Goal: Task Accomplishment & Management: Complete application form

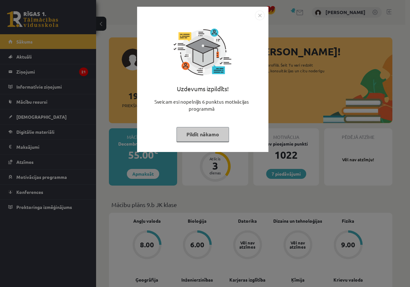
click at [216, 133] on button "Pildīt nākamo" at bounding box center [202, 134] width 53 height 15
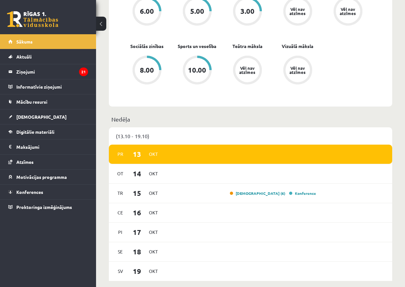
scroll to position [256, 0]
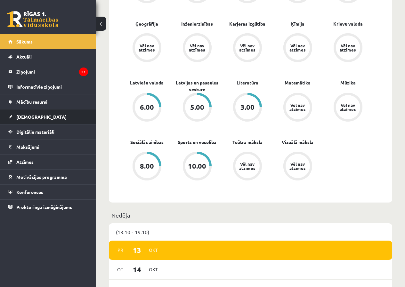
click at [40, 123] on link "[DEMOGRAPHIC_DATA]" at bounding box center [48, 117] width 80 height 15
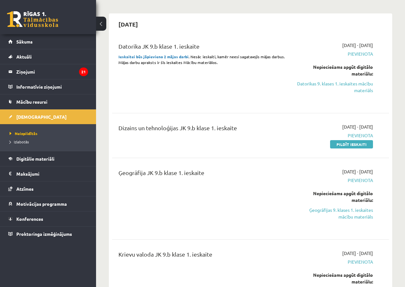
scroll to position [64, 0]
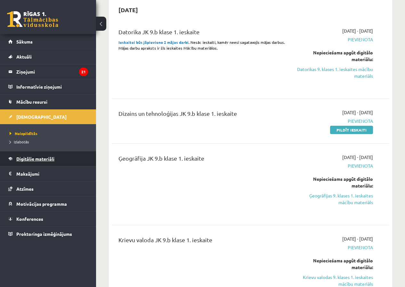
click at [11, 157] on link "Digitālie materiāli" at bounding box center [48, 158] width 80 height 15
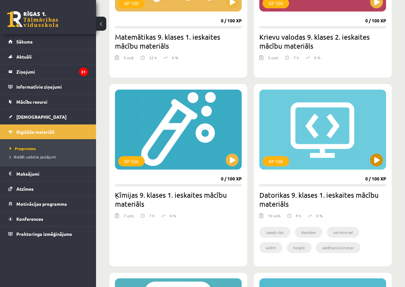
scroll to position [1025, 0]
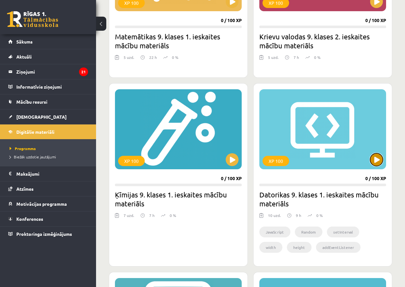
click at [379, 163] on button at bounding box center [376, 159] width 13 height 13
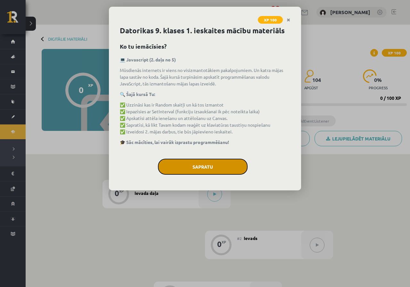
click at [221, 165] on button "Sapratu" at bounding box center [203, 167] width 90 height 16
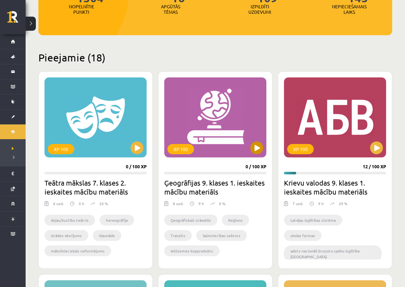
scroll to position [181, 0]
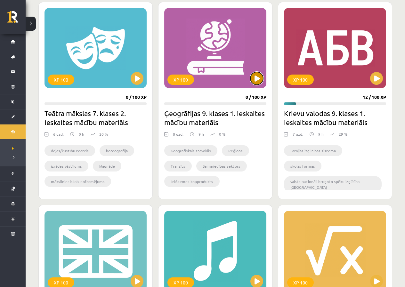
click at [256, 80] on button at bounding box center [256, 78] width 13 height 13
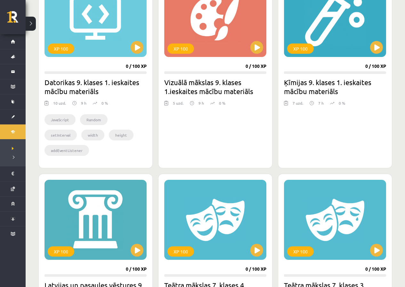
scroll to position [704, 0]
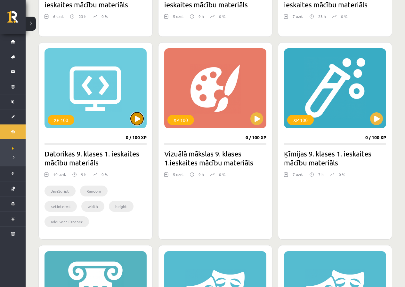
drag, startPoint x: 133, startPoint y: 117, endPoint x: 133, endPoint y: 120, distance: 3.3
click at [133, 120] on button at bounding box center [137, 118] width 13 height 13
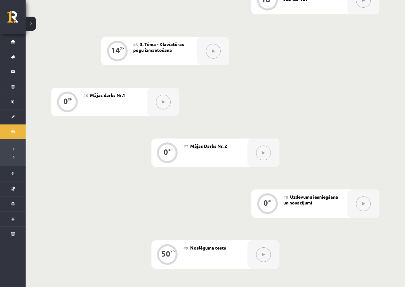
scroll to position [331, 0]
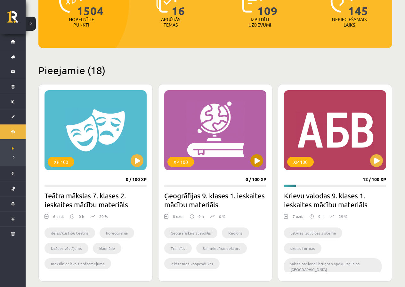
scroll to position [96, 0]
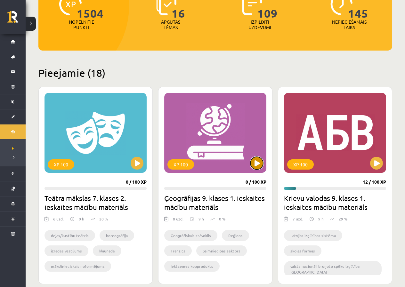
click at [252, 166] on button at bounding box center [256, 163] width 13 height 13
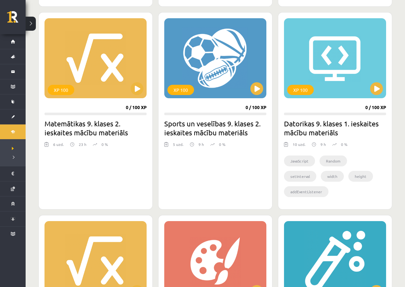
scroll to position [640, 0]
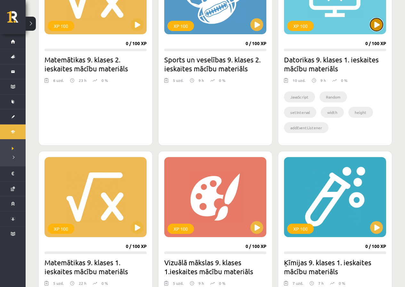
click at [378, 22] on button at bounding box center [376, 24] width 13 height 13
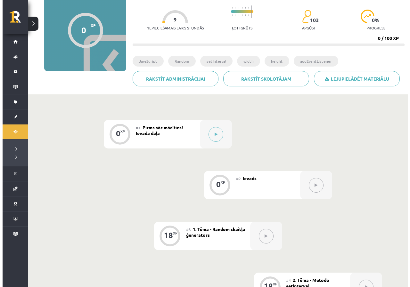
scroll to position [43, 0]
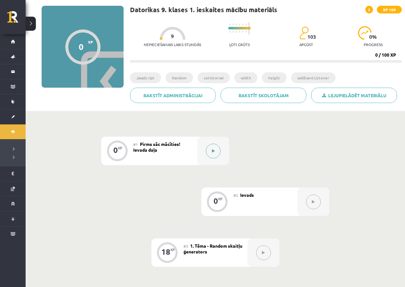
click at [215, 154] on button at bounding box center [213, 151] width 15 height 15
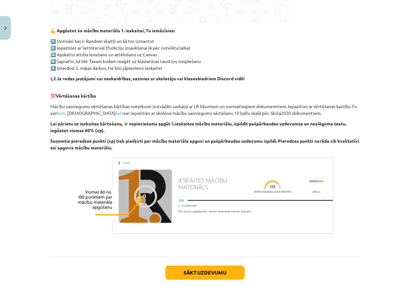
scroll to position [354, 0]
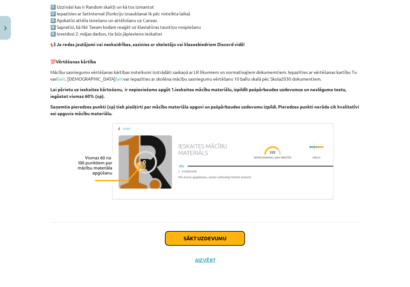
click at [199, 236] on button "Sākt uzdevumu" at bounding box center [204, 239] width 79 height 14
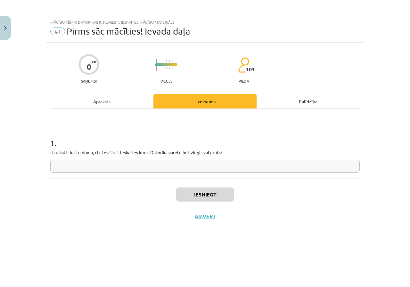
click at [257, 166] on input "text" at bounding box center [204, 166] width 309 height 13
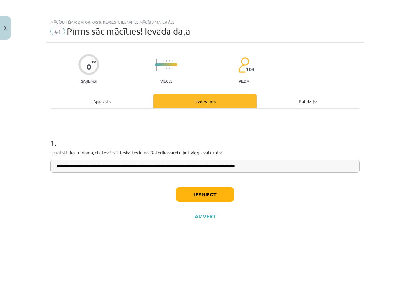
type input "**********"
click at [207, 197] on button "Iesniegt" at bounding box center [205, 195] width 58 height 14
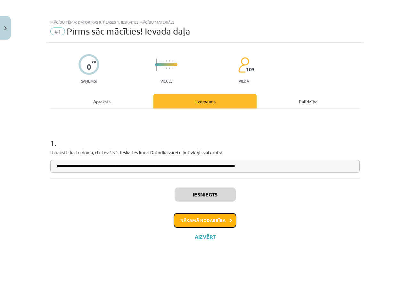
click at [213, 218] on button "Nākamā nodarbība" at bounding box center [205, 220] width 63 height 15
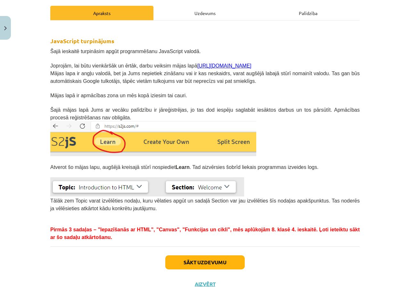
scroll to position [96, 0]
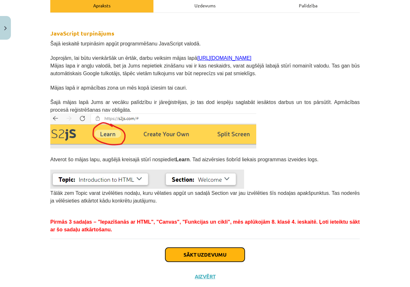
click at [224, 256] on button "Sākt uzdevumu" at bounding box center [204, 255] width 79 height 14
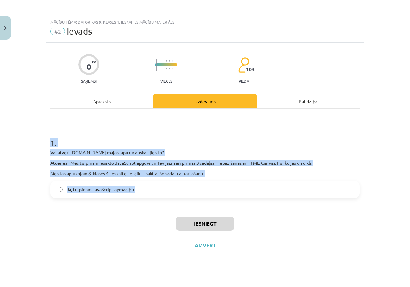
drag, startPoint x: 50, startPoint y: 139, endPoint x: 168, endPoint y: 201, distance: 133.6
click at [168, 201] on div "0 XP Saņemsi Viegls 103 pilda Apraksts Uzdevums Palīdzība 1 . Vai atvēri s2js.c…" at bounding box center [204, 157] width 317 height 229
copy div "1 . Vai atvēri s2js.com mājas lapu un apskatījies to? Atceries - Mēs turpinām i…"
click at [65, 188] on label "Jā, turpinām JavaScript apmācību." at bounding box center [205, 190] width 308 height 16
click at [116, 170] on div "Vai atvēri s2js.com mājas lapu un apskatījies to? Atceries - Mēs turpinām iesāk…" at bounding box center [204, 163] width 309 height 28
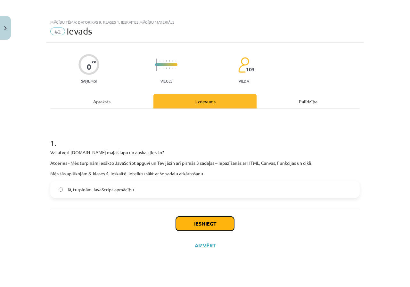
click at [186, 228] on button "Iesniegt" at bounding box center [205, 224] width 58 height 14
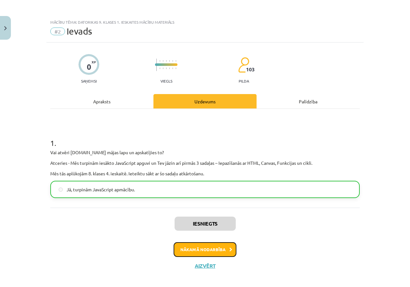
click at [185, 248] on button "Nākamā nodarbība" at bounding box center [205, 249] width 63 height 15
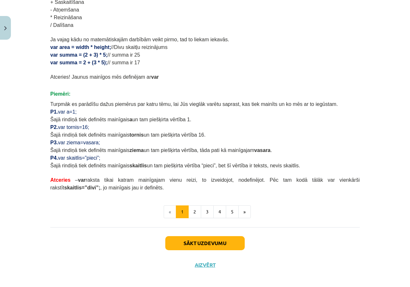
scroll to position [338, 0]
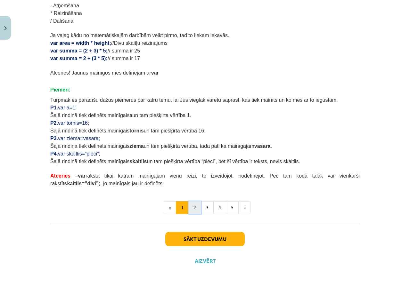
click at [189, 211] on button "2" at bounding box center [194, 207] width 13 height 13
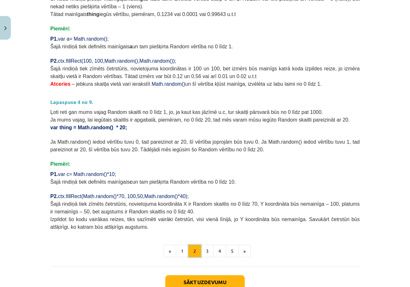
scroll to position [207, 0]
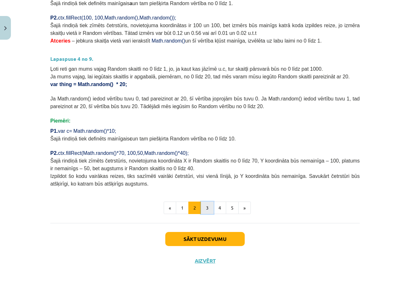
click at [206, 208] on button "3" at bounding box center [207, 208] width 13 height 13
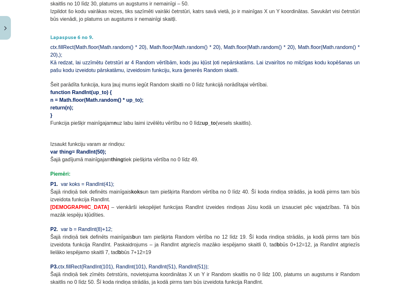
scroll to position [482, 0]
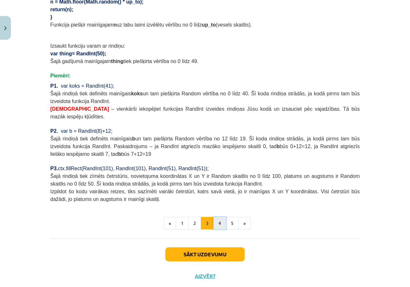
click at [218, 217] on button "4" at bounding box center [219, 223] width 13 height 13
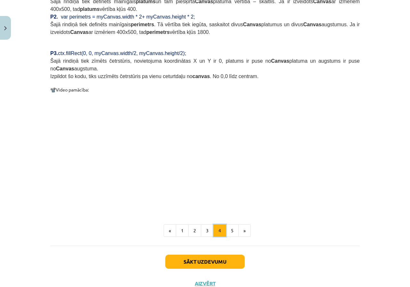
scroll to position [566, 0]
click at [214, 255] on button "Sākt uzdevumu" at bounding box center [204, 262] width 79 height 14
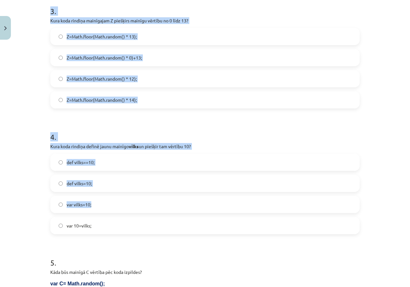
scroll to position [623, 0]
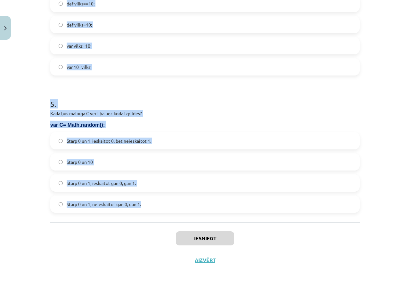
drag, startPoint x: 43, startPoint y: 127, endPoint x: 169, endPoint y: 199, distance: 145.6
click at [169, 199] on div "Mācību tēma: Datorikas 9. klases 1. ieskaites mācību materiāls #3 1. Tēma - Ran…" at bounding box center [205, 143] width 410 height 287
copy form "1 . Kāda būs G vērtība pēc koda izpildes? function RandInt(up_to) { n = Math.fl…"
click at [53, 103] on h1 "5 ." at bounding box center [204, 98] width 309 height 20
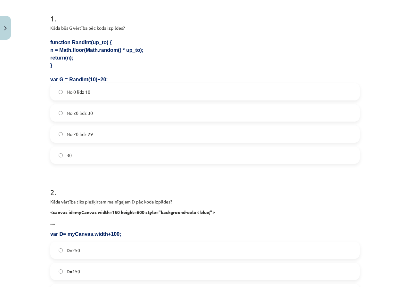
scroll to position [128, 0]
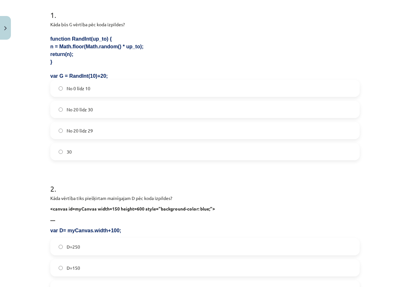
click at [76, 135] on label "No 20 līdz 29" at bounding box center [205, 131] width 308 height 16
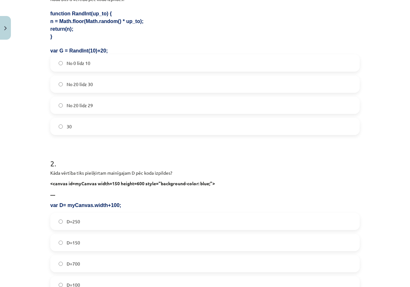
scroll to position [288, 0]
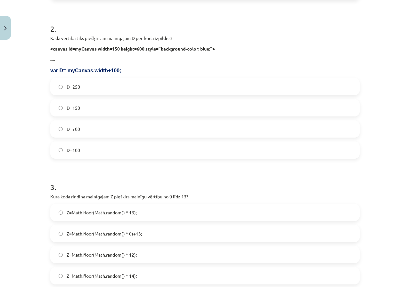
click at [62, 87] on label "D=250" at bounding box center [205, 87] width 308 height 16
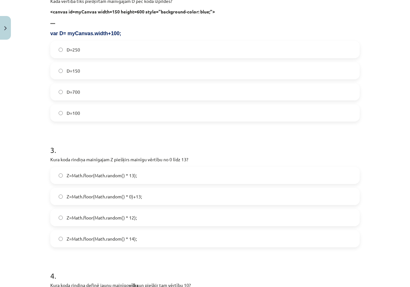
scroll to position [448, 0]
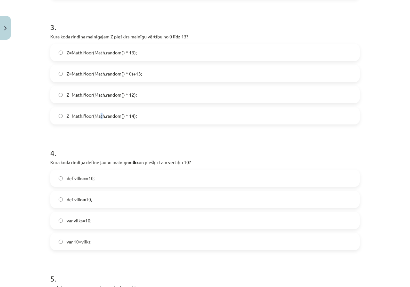
click at [99, 117] on span "Z=Math.floor(Math.random() * 14);" at bounding box center [102, 116] width 70 height 7
click at [121, 125] on form "1 . Kāda būs G vērtība pēc koda izpildes? function RandInt(up_to) { n = Math.fl…" at bounding box center [204, 33] width 309 height 709
click at [127, 116] on span "Z=Math.floor(Math.random() * 14);" at bounding box center [102, 116] width 70 height 7
click at [76, 218] on span "var vilks=10;" at bounding box center [79, 220] width 25 height 7
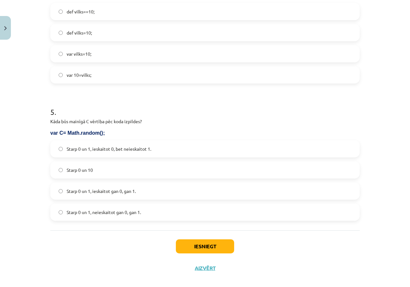
scroll to position [623, 0]
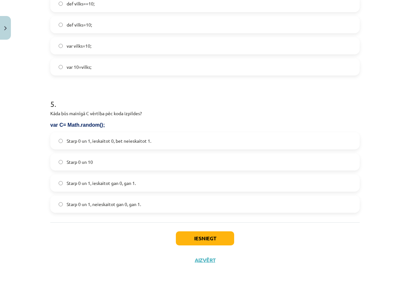
click at [78, 207] on span "Starp 0 un 1, neieskaitot gan 0, gan 1." at bounding box center [104, 204] width 74 height 7
click at [77, 185] on span "Starp 0 un 1, ieskaitot gan 0, gan 1." at bounding box center [101, 183] width 69 height 7
click at [78, 185] on span "Starp 0 un 1, ieskaitot gan 0, gan 1." at bounding box center [101, 183] width 69 height 7
click at [114, 141] on span "Starp 0 un 1, ieskaitot 0, bet neieskaitot 1." at bounding box center [109, 141] width 85 height 7
click at [195, 241] on button "Iesniegt" at bounding box center [205, 239] width 58 height 14
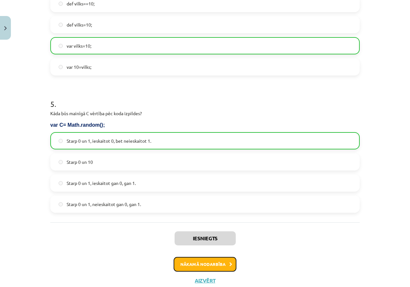
click at [194, 264] on button "Nākamā nodarbība" at bounding box center [205, 264] width 63 height 15
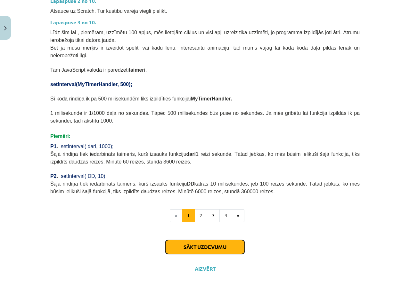
click at [184, 243] on button "Sākt uzdevumu" at bounding box center [204, 247] width 79 height 14
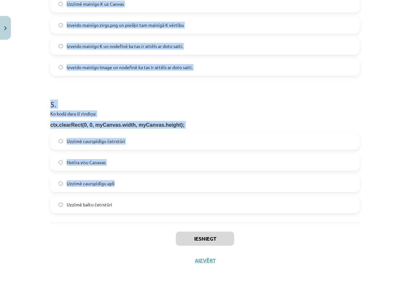
scroll to position [565, 0]
drag, startPoint x: 44, startPoint y: 126, endPoint x: 151, endPoint y: 199, distance: 129.4
click at [150, 207] on div "Mācību tēma: Datorikas 9. klases 1. ieskaites mācību materiāls #4 2. Tēma - Met…" at bounding box center [205, 143] width 410 height 287
copy form "1 . Ko dara šī koda rindiņa? ctx.drawImage(G, 10, 20); Uzzīmē uz Canvas attēlu …"
click at [52, 102] on h1 "5 ." at bounding box center [204, 98] width 309 height 20
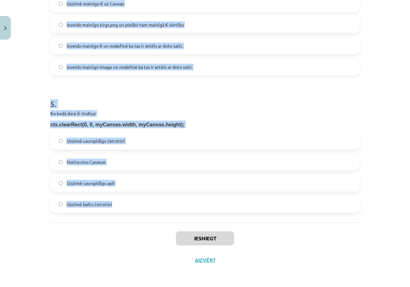
click at [51, 102] on h1 "5 ." at bounding box center [204, 98] width 309 height 20
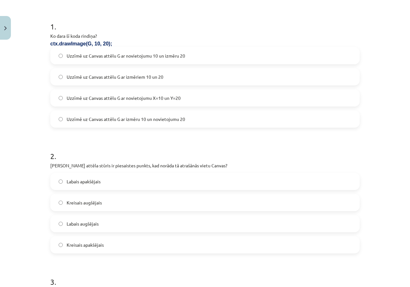
scroll to position [84, 0]
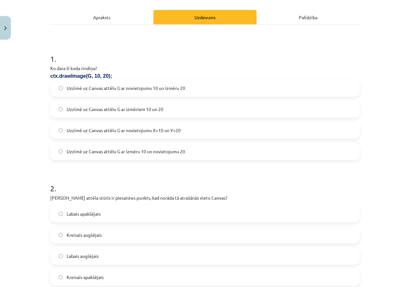
click at [133, 134] on span "Uzzīmē uz Canvas attēlu G ar novietojumu X=10 un Y=20" at bounding box center [124, 130] width 114 height 7
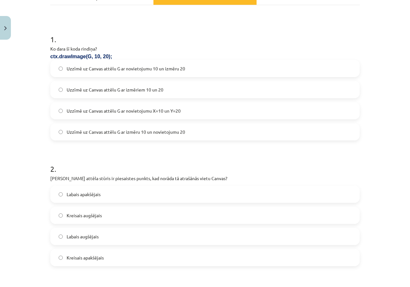
scroll to position [180, 0]
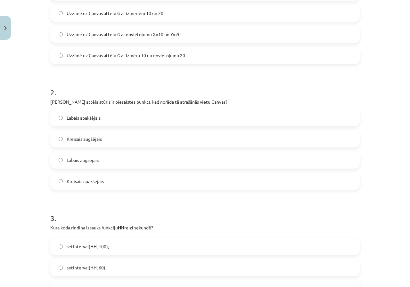
click at [81, 136] on span "Kreisais augšējais" at bounding box center [84, 139] width 35 height 7
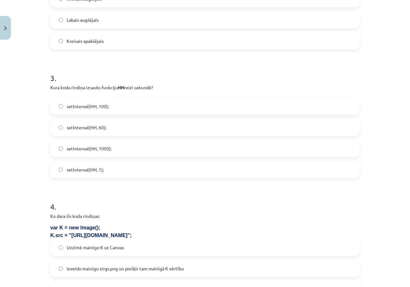
scroll to position [372, 0]
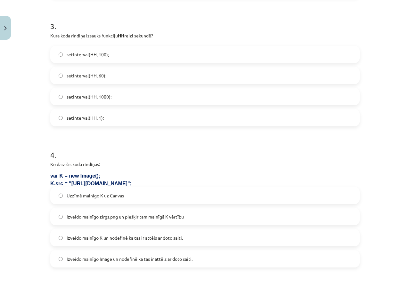
click at [89, 97] on span "setInterval(HH, 1000);" at bounding box center [89, 97] width 45 height 7
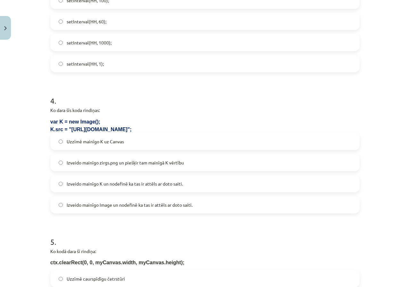
scroll to position [436, 0]
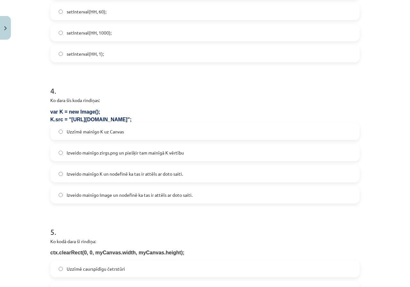
click at [120, 174] on span "Izveido mainīgo K un nodefinē ka tas ir attēls ar doto saiti." at bounding box center [125, 174] width 116 height 7
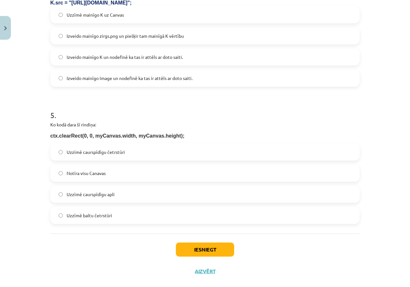
scroll to position [565, 0]
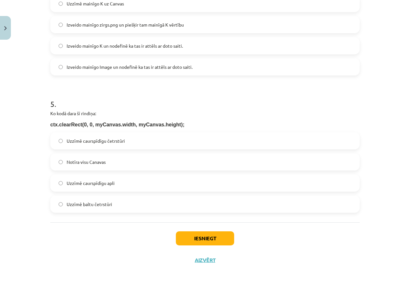
click at [79, 162] on span "Notīra visu Canavas" at bounding box center [86, 162] width 39 height 7
click at [185, 240] on button "Iesniegt" at bounding box center [205, 239] width 58 height 14
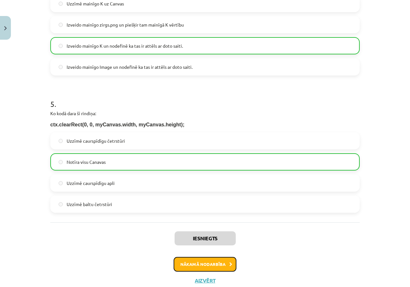
click at [208, 268] on button "Nākamā nodarbība" at bounding box center [205, 264] width 63 height 15
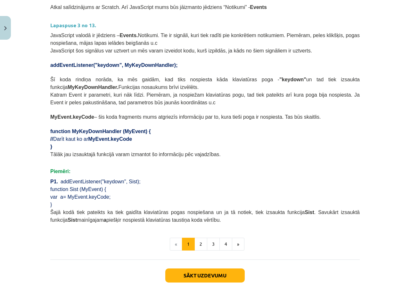
scroll to position [330, 0]
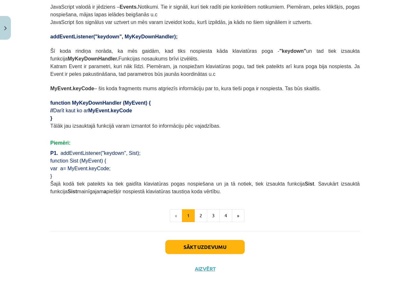
click at [192, 240] on button "Sākt uzdevumu" at bounding box center [204, 247] width 79 height 14
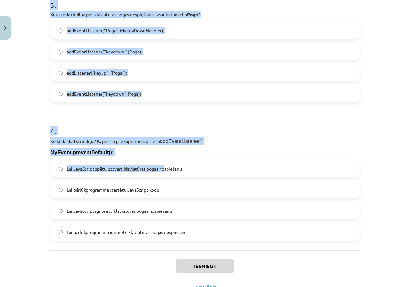
scroll to position [475, 0]
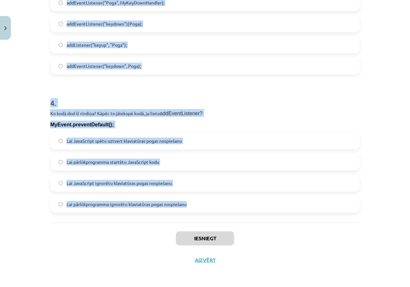
drag, startPoint x: 40, startPoint y: 127, endPoint x: 212, endPoint y: 220, distance: 195.7
click at [212, 220] on div "Mācību tēma: Datorikas 9. klases 1. ieskaites mācību materiāls #5 3. Tēma - Kla…" at bounding box center [205, 143] width 410 height 287
copy form "1 . Kurš taustiņa kods atbilst taustiņam "Atstarpes taustiņš"? 18 40 8 32 2 . K…"
click at [51, 104] on h1 "4 ." at bounding box center [204, 97] width 309 height 20
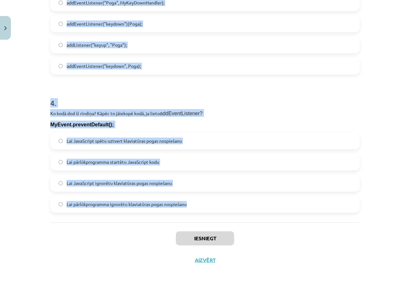
copy form "1 . Kurš taustiņa kods atbilst taustiņam "Atstarpes taustiņš"? 18 40 8 32 2 . K…"
click at [54, 108] on div "4 . Ko kodā dod šī rindiņa? Kāpēc to jāiekopē kodā, ja lieto addEventListener? …" at bounding box center [204, 150] width 309 height 126
click at [53, 105] on h1 "4 ." at bounding box center [204, 97] width 309 height 20
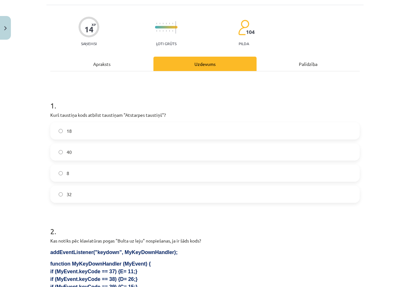
scroll to position [96, 0]
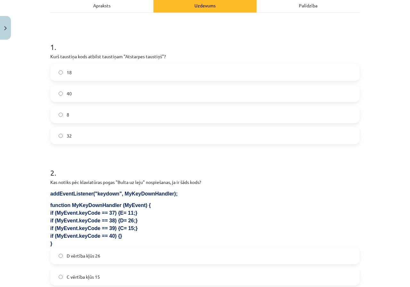
click at [75, 136] on label "32" at bounding box center [205, 136] width 308 height 16
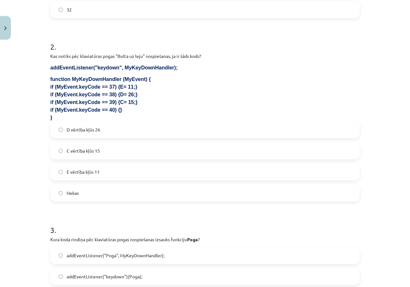
scroll to position [224, 0]
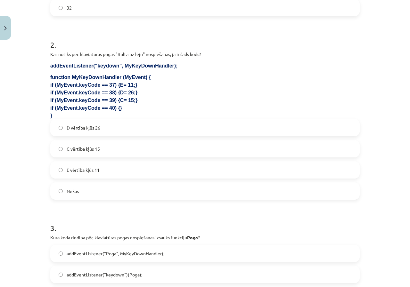
click at [76, 193] on span "Nekas" at bounding box center [73, 191] width 12 height 7
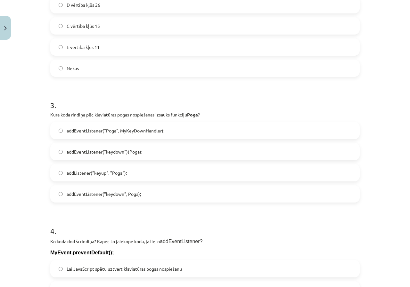
scroll to position [352, 0]
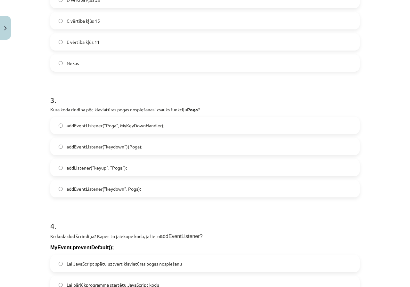
click at [112, 185] on label "addEventListener("keydown", Poga);" at bounding box center [205, 189] width 308 height 16
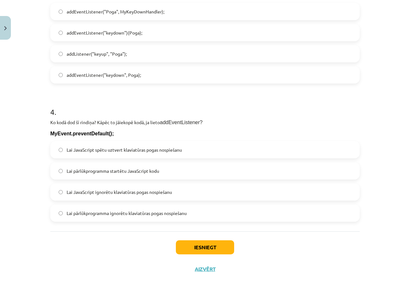
scroll to position [475, 0]
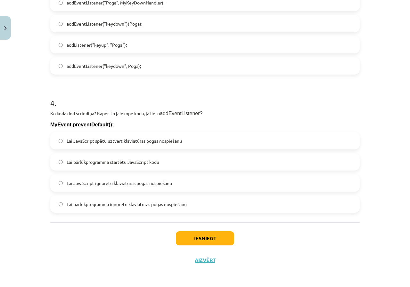
click at [89, 204] on span "Lai pārlūkprogramma ignorētu klaviatūras pogas nospiešanu" at bounding box center [127, 204] width 120 height 7
click at [178, 240] on button "Iesniegt" at bounding box center [205, 239] width 58 height 14
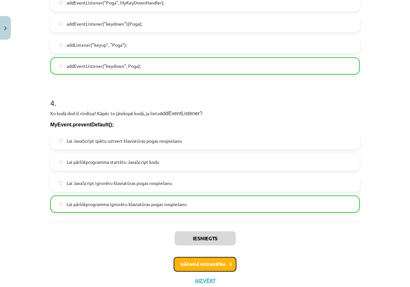
click at [187, 261] on button "Nākamā nodarbība" at bounding box center [205, 264] width 63 height 15
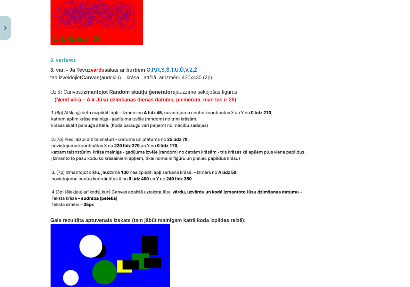
scroll to position [1312, 0]
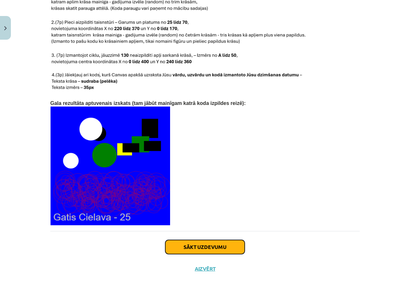
click at [211, 240] on button "Sākt uzdevumu" at bounding box center [204, 247] width 79 height 14
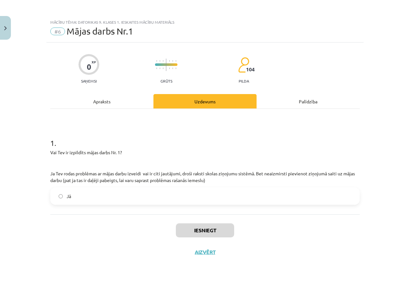
scroll to position [0, 0]
click at [59, 200] on label "Jā" at bounding box center [205, 196] width 308 height 16
click at [187, 228] on button "Iesniegt" at bounding box center [205, 231] width 58 height 14
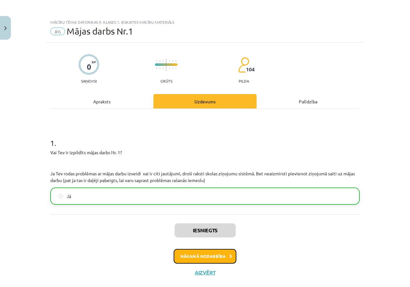
click at [198, 248] on div "Iesniegts Nākamā nodarbība Aizvērt" at bounding box center [204, 247] width 309 height 65
click at [220, 261] on button "Nākamā nodarbība" at bounding box center [205, 256] width 63 height 15
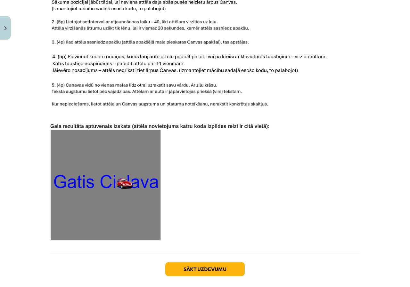
scroll to position [954, 0]
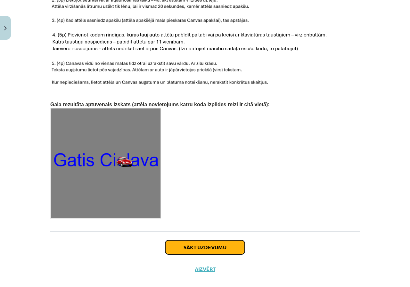
click at [216, 240] on button "Sākt uzdevumu" at bounding box center [204, 247] width 79 height 14
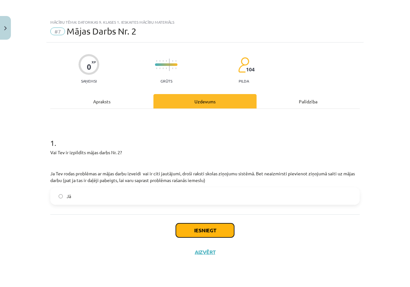
click at [205, 233] on button "Iesniegt" at bounding box center [205, 231] width 58 height 14
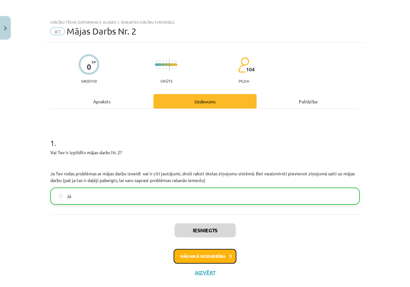
click at [199, 256] on button "Nākamā nodarbība" at bounding box center [205, 256] width 63 height 15
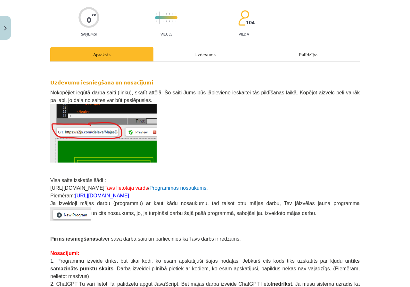
scroll to position [118, 0]
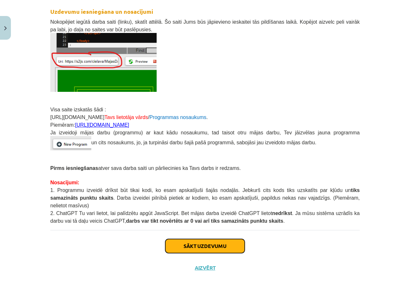
click at [204, 241] on button "Sākt uzdevumu" at bounding box center [204, 246] width 79 height 14
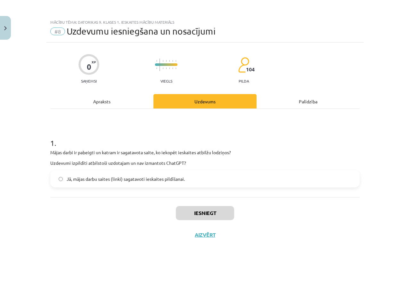
click at [77, 175] on label "Jā, mājas darbu saites (linki) sagatavoti ieskaites pildīšanai." at bounding box center [205, 179] width 308 height 16
click at [215, 212] on button "Iesniegt" at bounding box center [205, 213] width 58 height 14
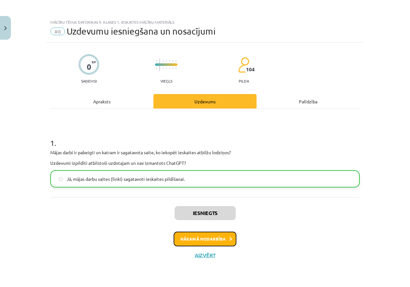
click at [213, 240] on button "Nākamā nodarbība" at bounding box center [205, 239] width 63 height 15
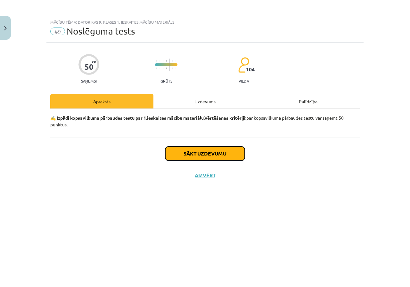
click at [197, 155] on button "Sākt uzdevumu" at bounding box center [204, 154] width 79 height 14
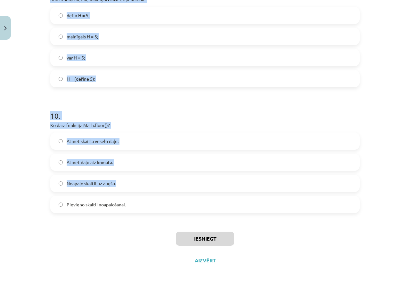
scroll to position [1188, 0]
drag, startPoint x: 33, startPoint y: 136, endPoint x: 177, endPoint y: 201, distance: 158.1
click at [177, 220] on div "Mācību tēma: Datorikas 9. klases 1. ieskaites mācību materiāls #9 Noslēguma tes…" at bounding box center [205, 143] width 410 height 287
copy form "1 . Ko darīs šīs koda rindiņas: ctx.fillStyle = "red"; ctx.fillText("Suns", 10,…"
click at [87, 122] on p "Ko dara funkcija Math.floor()?" at bounding box center [204, 125] width 309 height 7
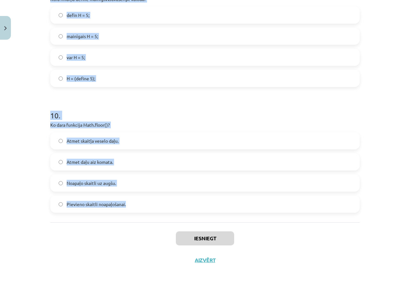
click at [87, 122] on p "Ko dara funkcija Math.floor()?" at bounding box center [204, 125] width 309 height 7
drag, startPoint x: 39, startPoint y: 141, endPoint x: 187, endPoint y: 225, distance: 170.2
click at [187, 225] on div "Mācību tēma: Datorikas 9. klases 1. ieskaites mācību materiāls #9 Noslēguma tes…" at bounding box center [205, 143] width 410 height 287
copy form "1 . Ko darīs šīs koda rindiņas: ctx.fillStyle = "red"; ctx.fillText("Suns", 10,…"
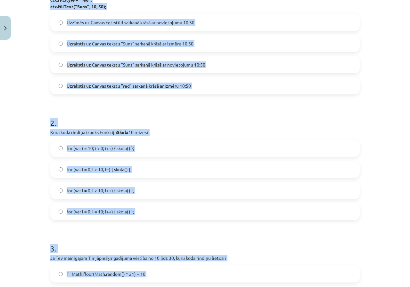
scroll to position [0, 0]
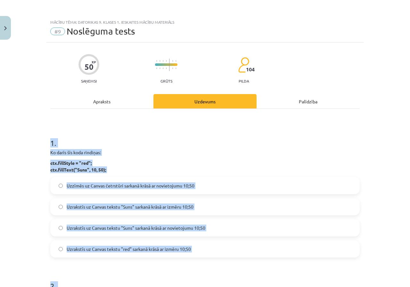
click at [80, 183] on span "Uzzīmēs uz Canvas četrstūri sarkanā krāsā ar novietojumu 10;50" at bounding box center [131, 186] width 128 height 7
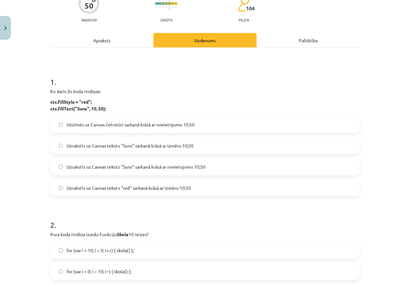
scroll to position [160, 0]
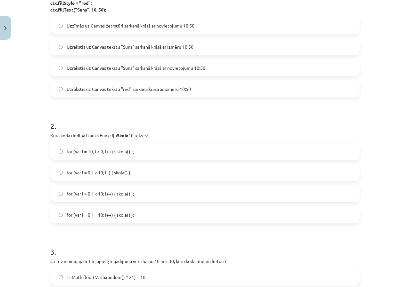
click at [169, 72] on label "Uzrakstīs uz Canvas tekstu "Suns" sarkanā krāsā ar novietojumu 10;50" at bounding box center [205, 68] width 308 height 16
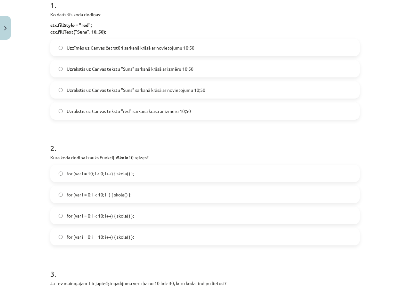
scroll to position [128, 0]
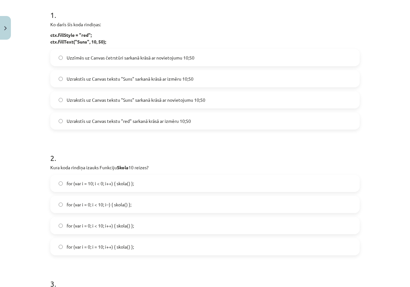
click at [134, 80] on span "Uzrakstīs uz Canvas tekstu "Suns" sarkanā krāsā ar izmēru 10;50" at bounding box center [130, 79] width 127 height 7
click at [128, 102] on span "Uzrakstīs uz Canvas tekstu "Suns" sarkanā krāsā ar novietojumu 10;50" at bounding box center [136, 100] width 139 height 7
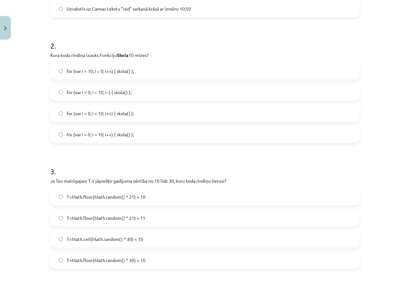
scroll to position [256, 0]
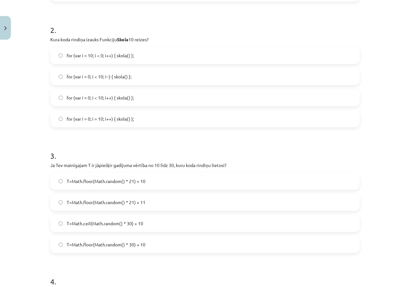
click at [111, 99] on span "for (var i = 0; i < 10; i++) { skola() };" at bounding box center [100, 97] width 67 height 7
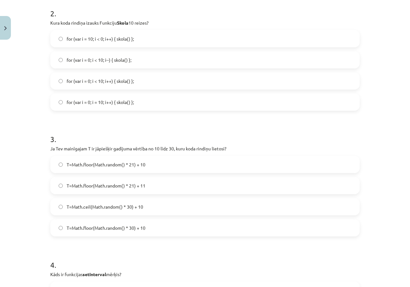
scroll to position [288, 0]
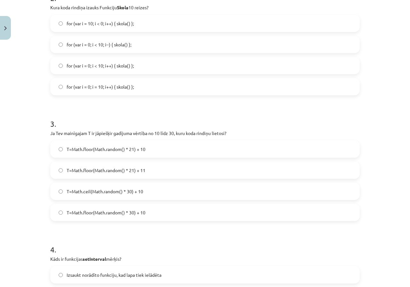
click at [85, 89] on span "for (var i = 0; i = 10; i++) { skola() };" at bounding box center [100, 87] width 67 height 7
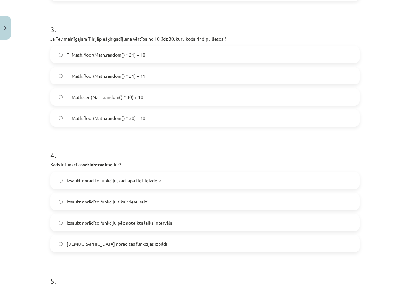
scroll to position [384, 0]
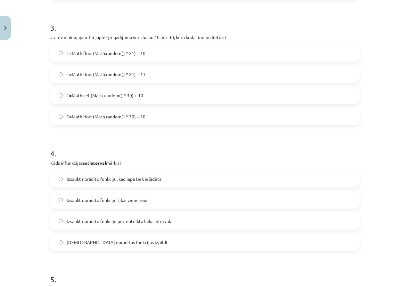
click at [151, 56] on label "T=Math.floor(Math.random() * 21) + 10" at bounding box center [205, 53] width 308 height 16
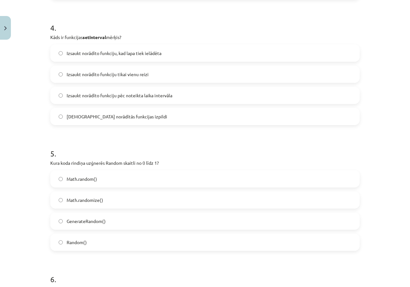
scroll to position [512, 0]
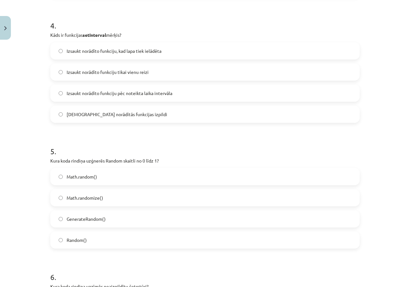
click at [77, 92] on span "Izsaukt norādīto funkciju pēc noteikta laika intervāla" at bounding box center [120, 93] width 106 height 7
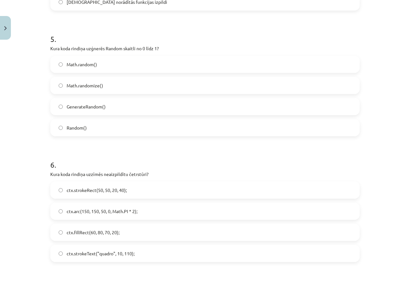
scroll to position [640, 0]
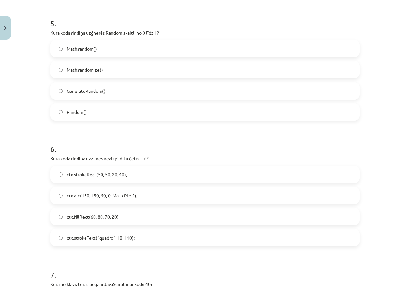
click at [88, 50] on span "Math.random()" at bounding box center [82, 48] width 30 height 7
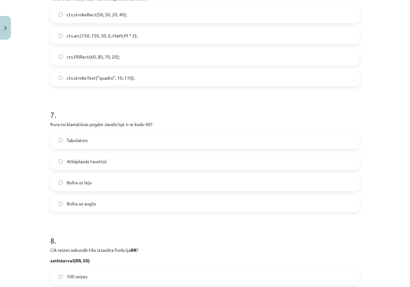
scroll to position [768, 0]
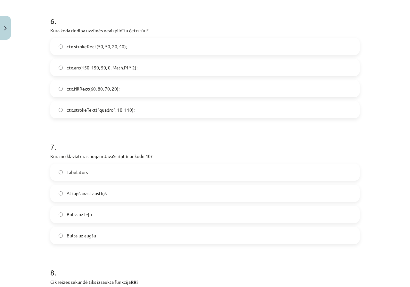
click at [90, 48] on span "ctx.strokeRect(50, 50, 20, 40);" at bounding box center [97, 46] width 60 height 7
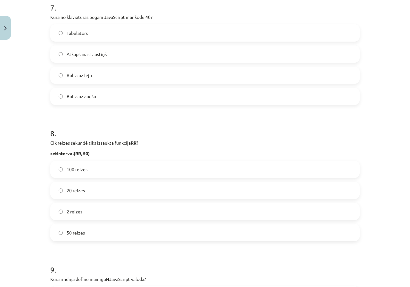
scroll to position [897, 0]
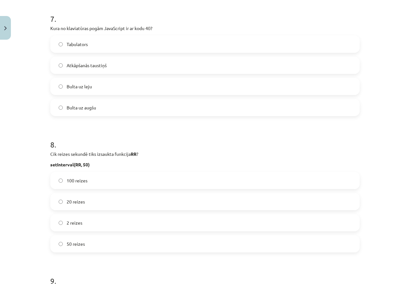
click at [96, 90] on label "Bulta uz leju" at bounding box center [205, 86] width 308 height 16
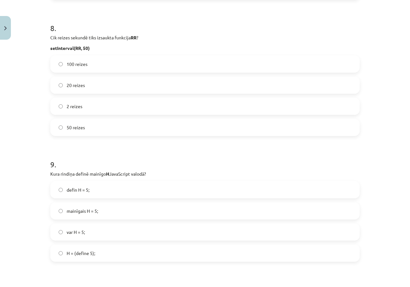
scroll to position [1025, 0]
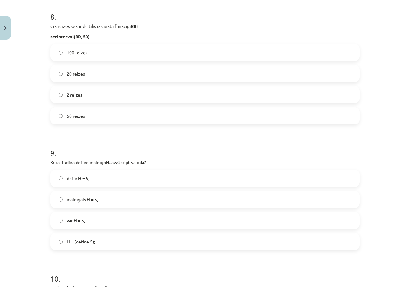
click at [61, 73] on label "20 reizes" at bounding box center [205, 74] width 308 height 16
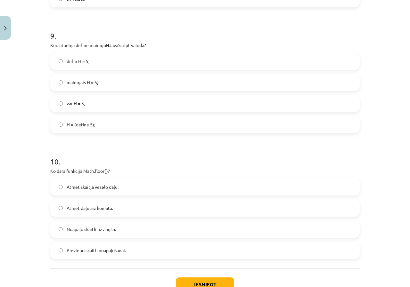
scroll to position [1153, 0]
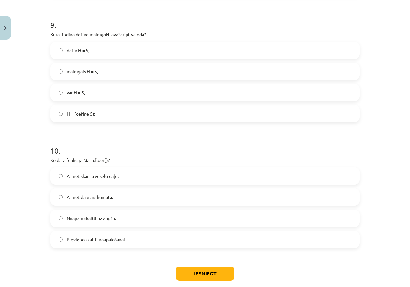
click at [75, 93] on span "var H = 5;" at bounding box center [76, 92] width 18 height 7
click at [77, 200] on span "Atmet daļu aiz komata." at bounding box center [90, 197] width 46 height 7
click at [184, 268] on button "Iesniegt" at bounding box center [205, 274] width 58 height 14
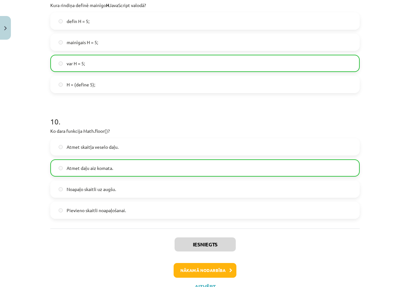
scroll to position [1208, 0]
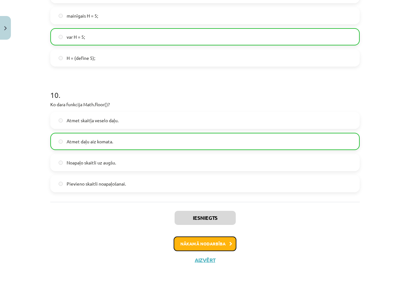
click at [186, 244] on button "Nākamā nodarbība" at bounding box center [205, 244] width 63 height 15
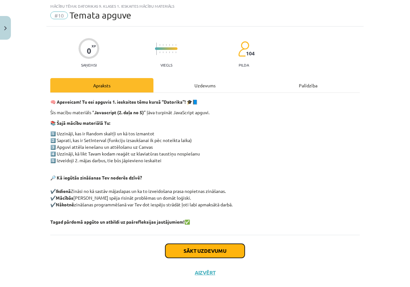
click at [184, 251] on button "Sākt uzdevumu" at bounding box center [204, 251] width 79 height 14
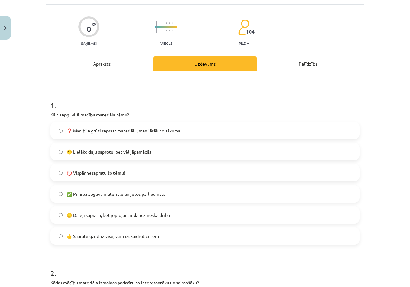
scroll to position [48, 0]
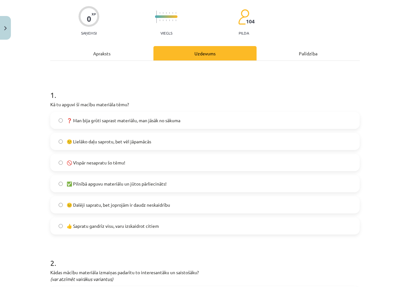
click at [62, 119] on label "❓ Man bija grūti saprast materiālu, man jāsāk no sākuma" at bounding box center [205, 120] width 308 height 16
click at [77, 159] on span "🚫 Vispār nesapratu šo tēmu!" at bounding box center [96, 162] width 59 height 7
click at [76, 119] on span "❓ Man bija grūti saprast materiālu, man jāsāk no sākuma" at bounding box center [124, 120] width 114 height 7
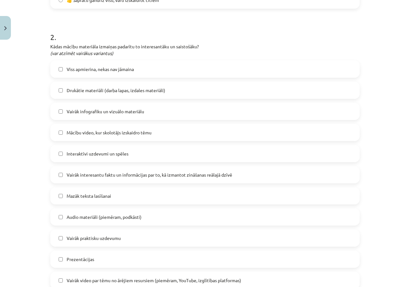
scroll to position [272, 0]
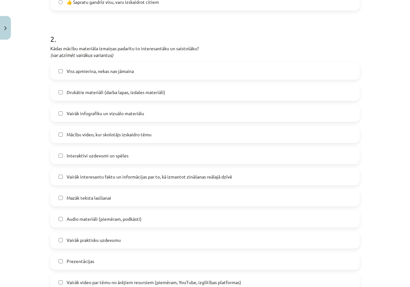
click at [71, 197] on span "Mazāk teksta lasīšanai" at bounding box center [89, 198] width 45 height 7
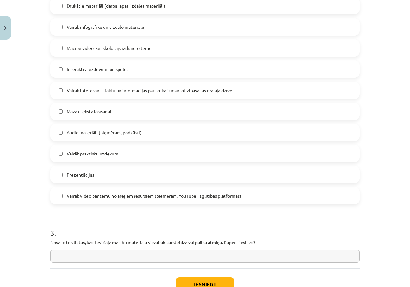
scroll to position [368, 0]
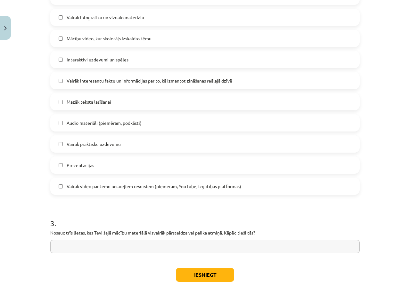
click at [92, 187] on span "Vairāk video par tēmu no ārējiem resursiem (piemēram, YouTube, izglītības platf…" at bounding box center [154, 186] width 175 height 7
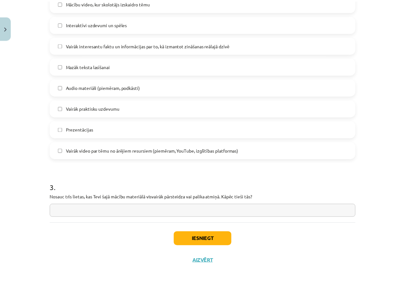
scroll to position [405, 0]
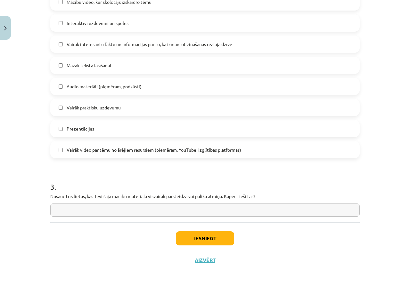
click at [189, 216] on input "text" at bounding box center [204, 210] width 309 height 13
type input "*"
type input "**********"
click at [199, 238] on button "Iesniegt" at bounding box center [205, 239] width 58 height 14
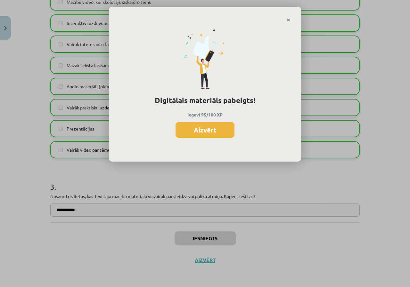
click at [206, 129] on button "Aizvērt" at bounding box center [204, 130] width 59 height 16
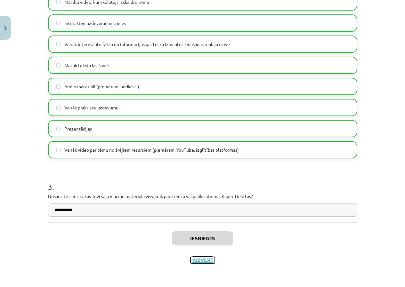
click at [200, 263] on button "Aizvērt" at bounding box center [203, 260] width 24 height 6
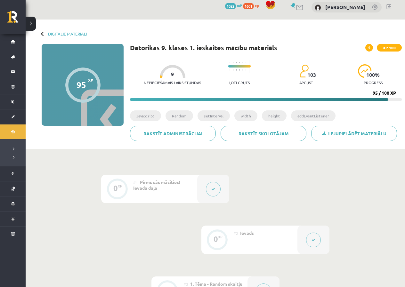
scroll to position [0, 0]
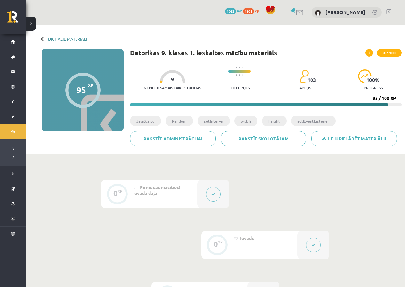
click at [58, 35] on div "Digitālie materiāli 95 XP XP 100 95 / 100 XP Datorikas 9. klases 1. ieskaites m…" at bounding box center [215, 90] width 379 height 130
click at [57, 39] on link "Digitālie materiāli" at bounding box center [67, 39] width 39 height 5
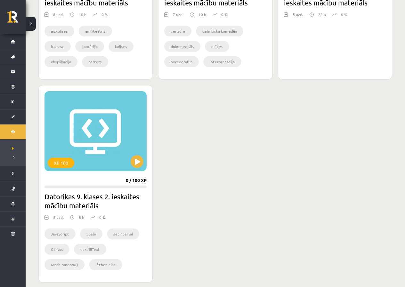
scroll to position [1089, 0]
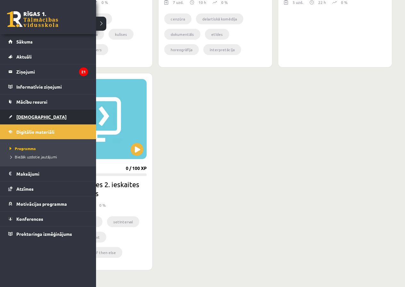
click at [20, 115] on span "[DEMOGRAPHIC_DATA]" at bounding box center [41, 117] width 50 height 6
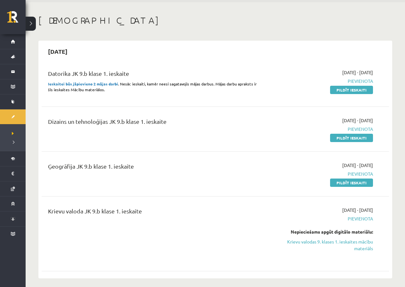
scroll to position [64, 0]
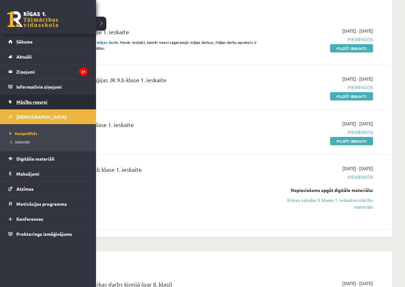
click at [40, 105] on link "Mācību resursi" at bounding box center [48, 101] width 80 height 15
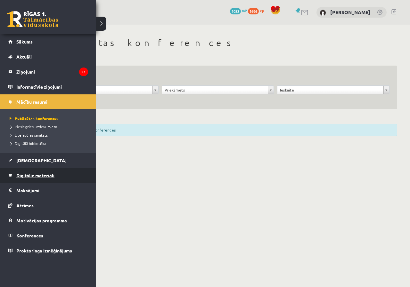
click at [13, 172] on link "Digitālie materiāli" at bounding box center [48, 175] width 80 height 15
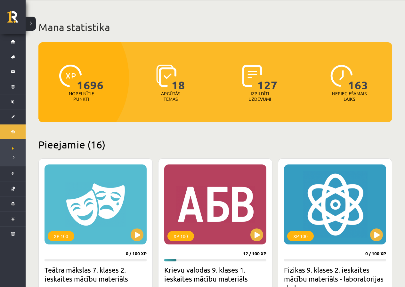
scroll to position [160, 0]
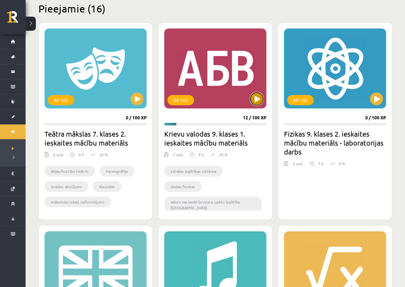
click at [257, 95] on button at bounding box center [256, 99] width 13 height 13
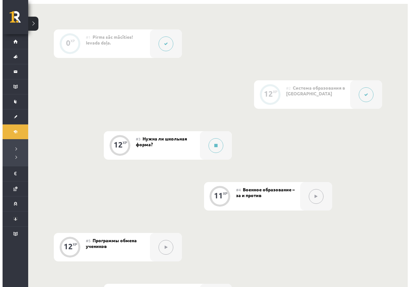
scroll to position [192, 0]
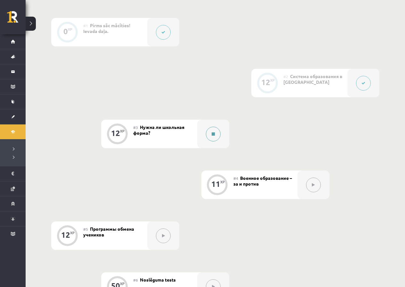
click at [202, 141] on div at bounding box center [213, 134] width 32 height 28
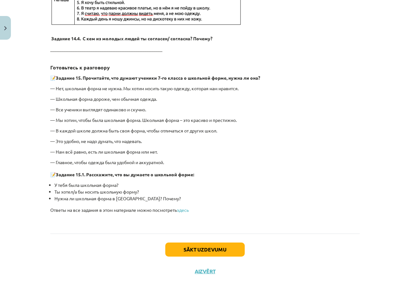
scroll to position [1438, 0]
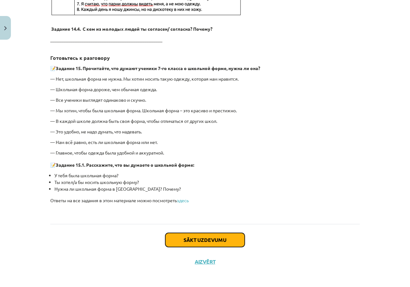
click at [172, 237] on button "Sākt uzdevumu" at bounding box center [204, 240] width 79 height 14
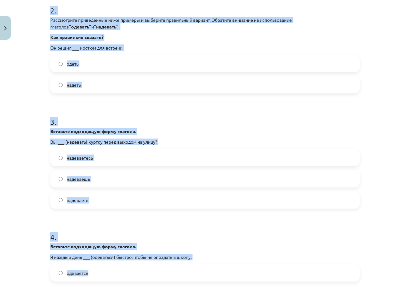
scroll to position [355, 0]
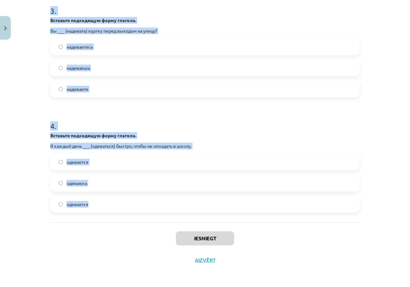
drag, startPoint x: 46, startPoint y: 130, endPoint x: 129, endPoint y: 207, distance: 112.8
copy form "1 . Рассмотрите приведенные ниже примеры и выберите правильный вариант. Обратит…"
click at [99, 137] on strong "Вставьте подходящую форму глагола." at bounding box center [93, 136] width 86 height 6
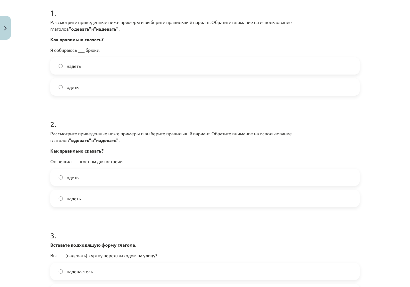
scroll to position [99, 0]
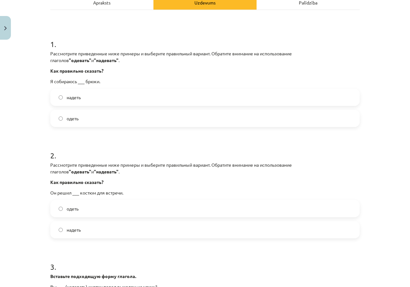
click at [68, 98] on span "надеть" at bounding box center [74, 97] width 14 height 7
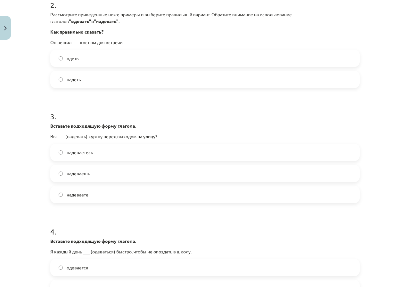
scroll to position [259, 0]
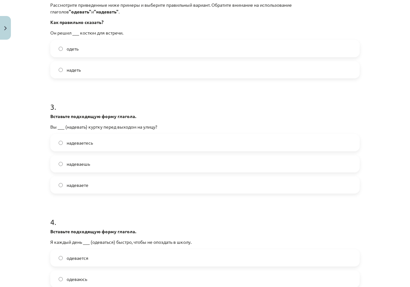
click at [90, 71] on label "надеть" at bounding box center [205, 70] width 308 height 16
click at [80, 190] on label "надеваете" at bounding box center [205, 185] width 308 height 16
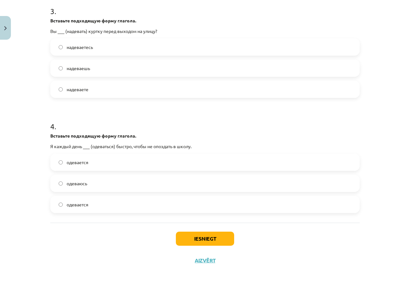
scroll to position [355, 0]
click at [72, 184] on span "одеваюсь" at bounding box center [77, 183] width 20 height 7
click at [209, 234] on button "Iesniegt" at bounding box center [205, 239] width 58 height 14
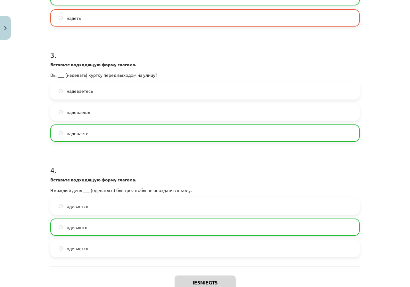
scroll to position [376, 0]
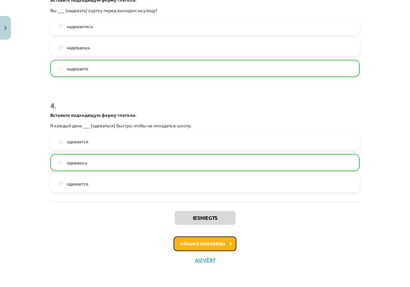
click at [202, 248] on button "Nākamā nodarbība" at bounding box center [205, 244] width 63 height 15
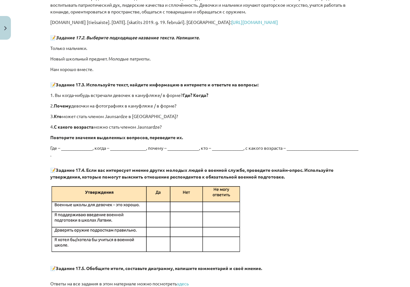
scroll to position [1107, 0]
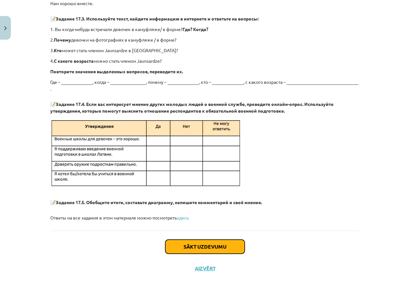
click at [190, 240] on button "Sākt uzdevumu" at bounding box center [204, 247] width 79 height 14
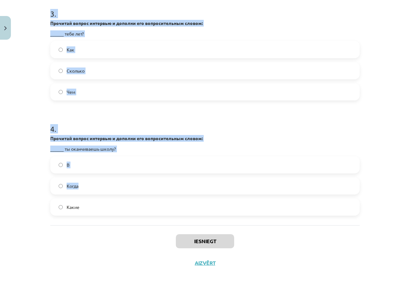
scroll to position [488, 0]
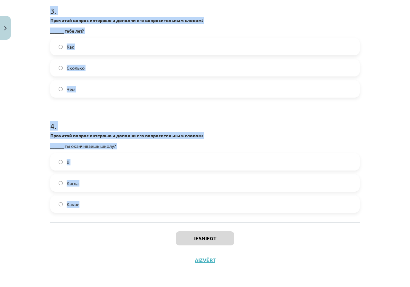
drag, startPoint x: 28, startPoint y: 125, endPoint x: 251, endPoint y: 191, distance: 233.6
click at [252, 192] on div "Mācību tēma: Krievu valodas 9. klases 1. ieskaites mācību materiāls #4 Военное …" at bounding box center [205, 143] width 410 height 287
copy form "1 . Прочитай текст. Выполни задание Jaunsardze – молодёжное патриотическое движ…"
click at [63, 136] on strong "Прочитай вопрос интервью и дополни его вопросительным словом:" at bounding box center [126, 136] width 152 height 6
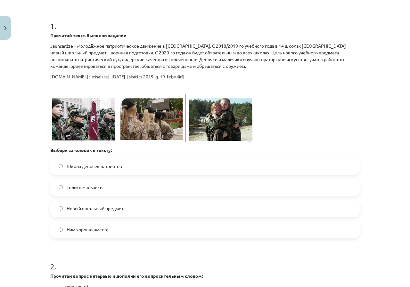
scroll to position [136, 0]
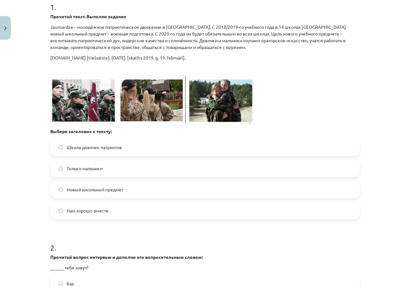
click at [112, 189] on span "Новый школьный предмет" at bounding box center [95, 189] width 57 height 7
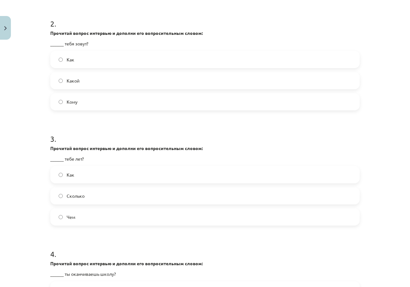
scroll to position [392, 0]
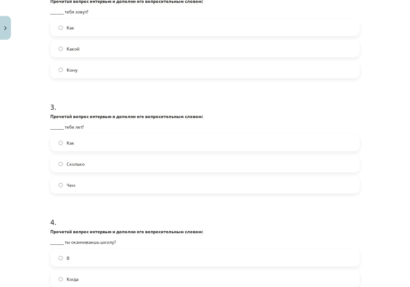
click at [90, 28] on label "Как" at bounding box center [205, 28] width 308 height 16
click at [75, 169] on label "Сколько" at bounding box center [205, 164] width 308 height 16
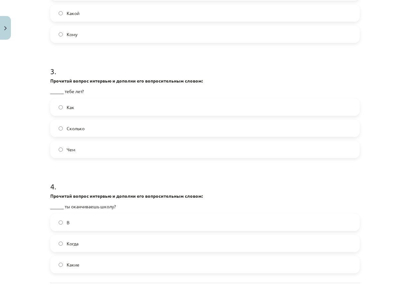
scroll to position [488, 0]
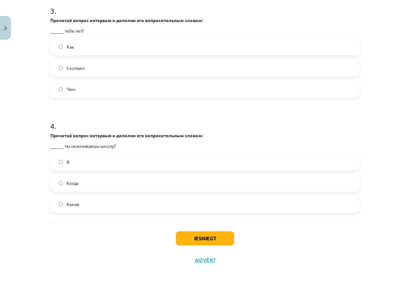
click at [76, 186] on span "Когда" at bounding box center [73, 183] width 12 height 7
click at [209, 243] on button "Iesniegt" at bounding box center [205, 239] width 58 height 14
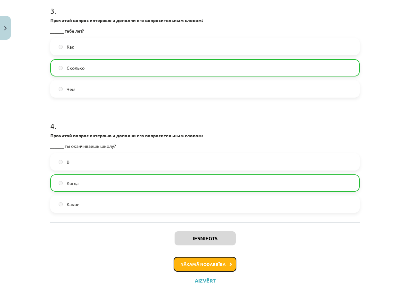
click at [190, 261] on button "Nākamā nodarbība" at bounding box center [205, 264] width 63 height 15
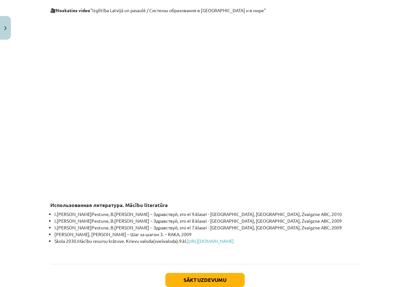
scroll to position [1849, 0]
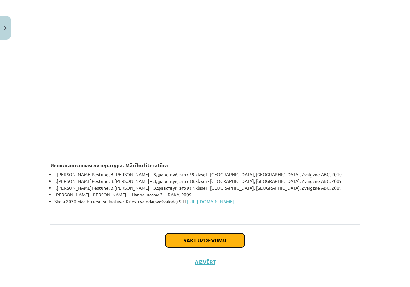
click at [191, 241] on button "Sākt uzdevumu" at bounding box center [204, 240] width 79 height 14
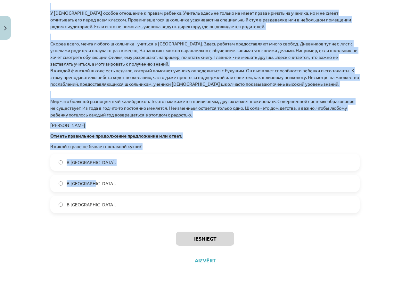
scroll to position [870, 0]
drag, startPoint x: 46, startPoint y: 144, endPoint x: 219, endPoint y: 210, distance: 185.7
copy form "1 . Прочитай текст. Выполни задание . Школа в разных странах . Праздник начала …"
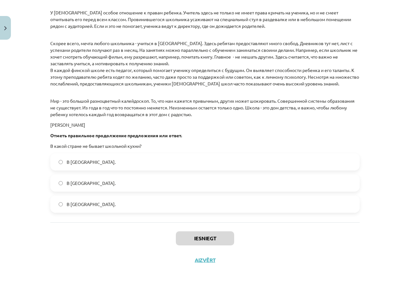
click at [74, 187] on label "В Норвегии." at bounding box center [205, 183] width 308 height 16
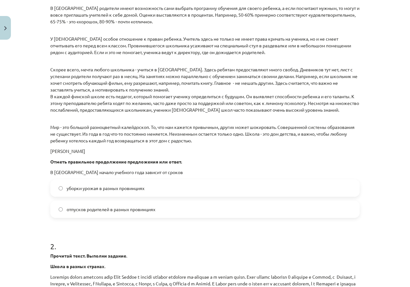
scroll to position [358, 0]
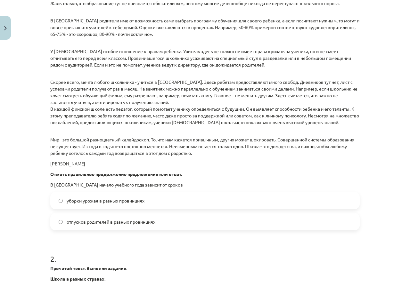
click at [56, 206] on label "уборки урожая в разных провинциях" at bounding box center [205, 201] width 308 height 16
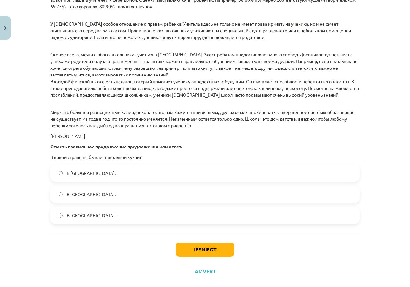
scroll to position [870, 0]
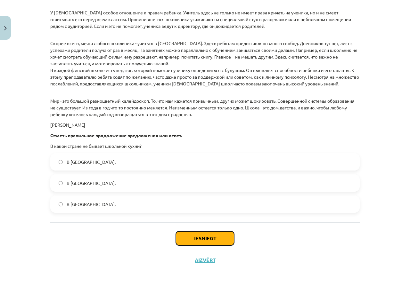
click at [204, 241] on button "Iesniegt" at bounding box center [205, 239] width 58 height 14
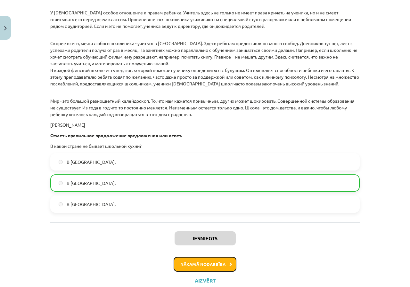
click at [194, 260] on button "Nākamā nodarbība" at bounding box center [205, 264] width 63 height 15
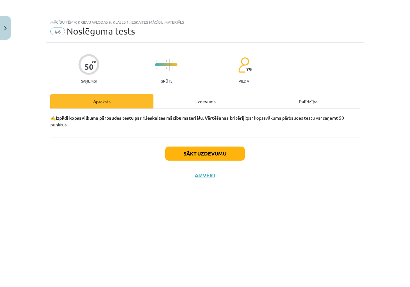
scroll to position [0, 0]
click at [204, 157] on button "Sākt uzdevumu" at bounding box center [204, 154] width 79 height 14
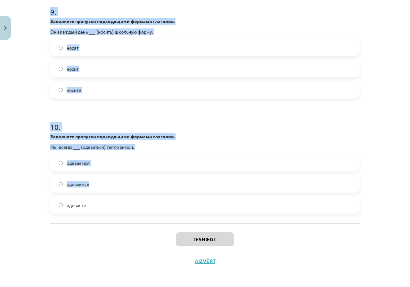
scroll to position [1033, 0]
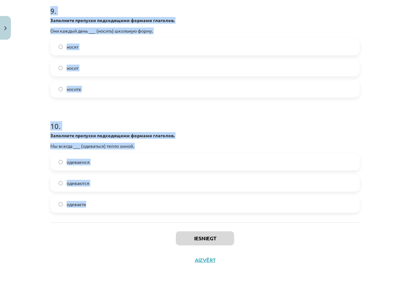
drag, startPoint x: 21, startPoint y: 143, endPoint x: 113, endPoint y: 203, distance: 110.0
click at [113, 203] on div "Mācību tēma: Krievu valodas 9. klases 1. ieskaites mācību materiāls #6 Noslēgum…" at bounding box center [205, 143] width 410 height 287
drag, startPoint x: 79, startPoint y: 132, endPoint x: 78, endPoint y: 135, distance: 3.7
copy form "1 . Исправьте ошибку в слове: девят — девять деваит девйят 2 . Исправьте ошибку…"
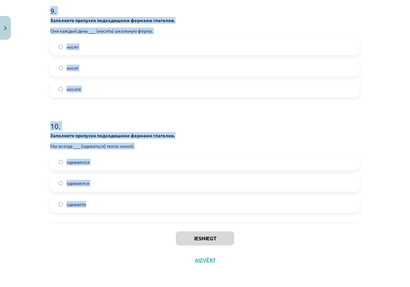
click at [51, 124] on h1 "10 ." at bounding box center [204, 120] width 309 height 20
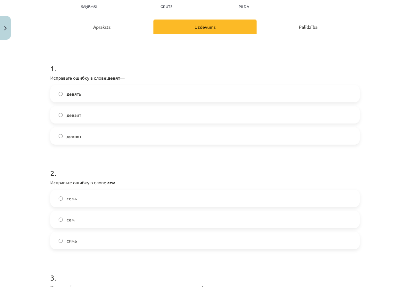
scroll to position [41, 0]
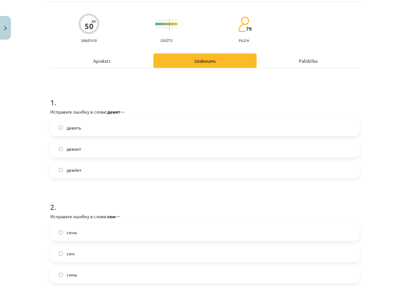
click at [93, 127] on label "девять" at bounding box center [205, 128] width 308 height 16
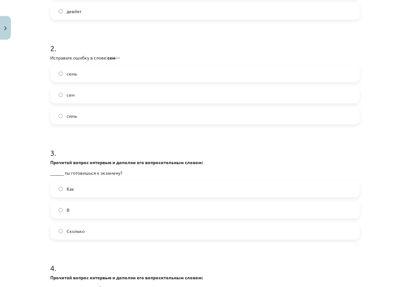
scroll to position [201, 0]
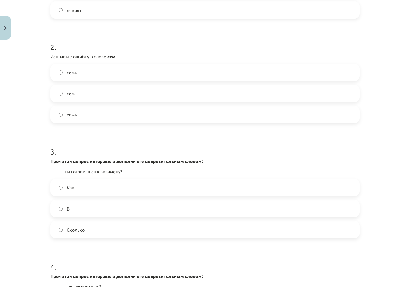
drag, startPoint x: 76, startPoint y: 115, endPoint x: 75, endPoint y: 110, distance: 5.5
click at [75, 114] on label "симь" at bounding box center [205, 115] width 308 height 16
click at [81, 80] on label "семь" at bounding box center [205, 72] width 308 height 16
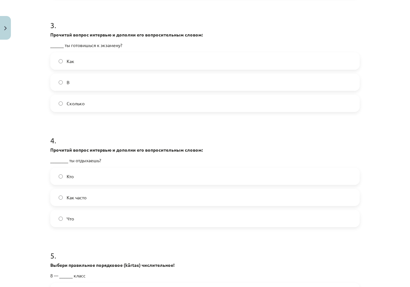
scroll to position [329, 0]
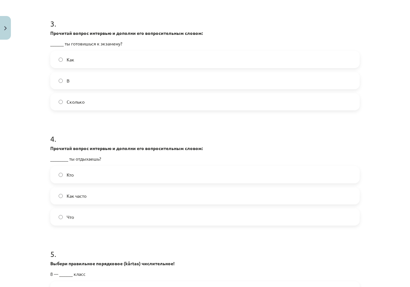
click at [90, 63] on label "Как" at bounding box center [205, 60] width 308 height 16
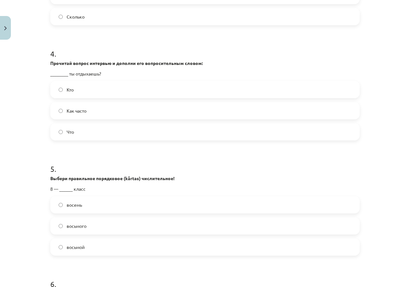
scroll to position [457, 0]
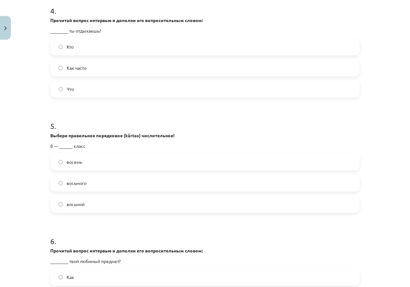
click at [69, 71] on span "Как часто" at bounding box center [77, 68] width 20 height 7
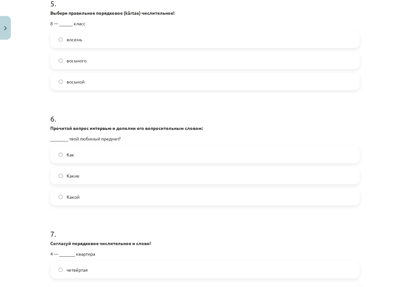
scroll to position [585, 0]
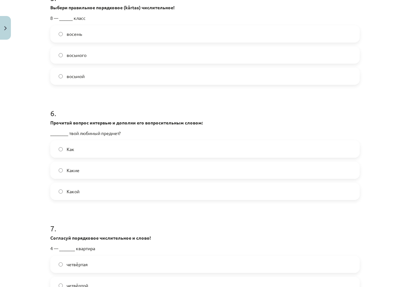
click at [78, 78] on span "восьмой" at bounding box center [76, 76] width 18 height 7
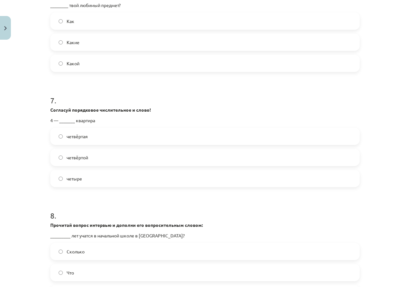
scroll to position [681, 0]
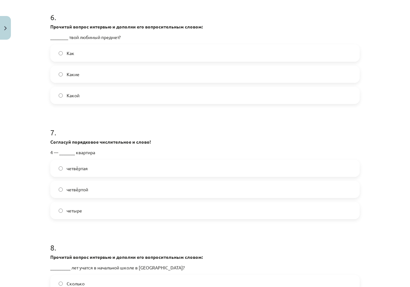
click at [75, 95] on span "Какой" at bounding box center [73, 95] width 13 height 7
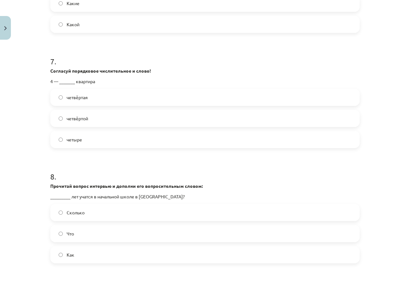
scroll to position [777, 0]
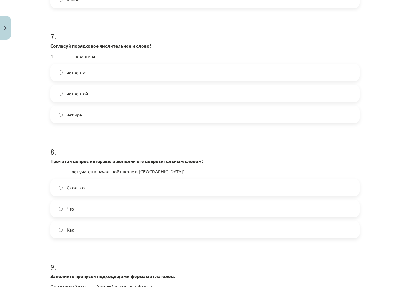
click at [108, 72] on label "четвёртая" at bounding box center [205, 72] width 308 height 16
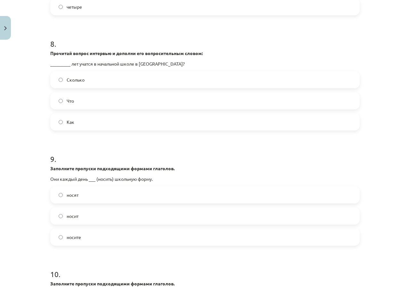
scroll to position [905, 0]
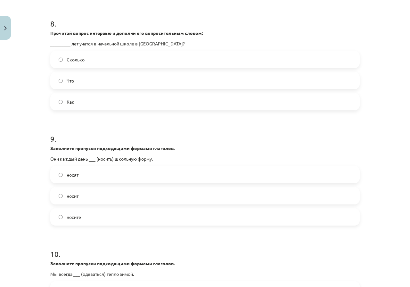
click at [71, 61] on span "Сколько" at bounding box center [76, 59] width 18 height 7
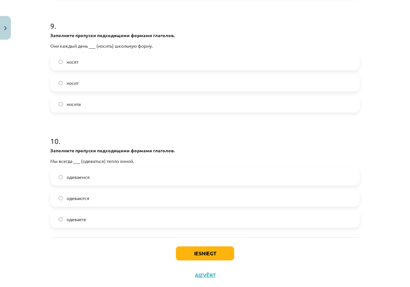
scroll to position [1033, 0]
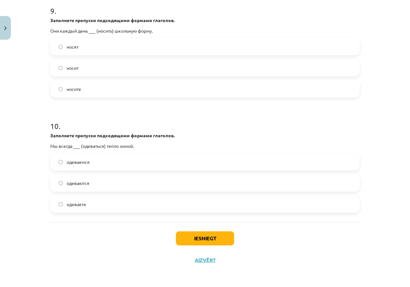
click at [90, 48] on label "носят" at bounding box center [205, 47] width 308 height 16
click at [86, 187] on label "одеваются" at bounding box center [205, 183] width 308 height 16
click at [83, 168] on label "одеваемся" at bounding box center [205, 162] width 308 height 16
click at [190, 242] on button "Iesniegt" at bounding box center [205, 239] width 58 height 14
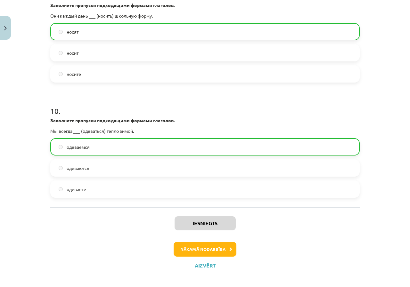
scroll to position [1054, 0]
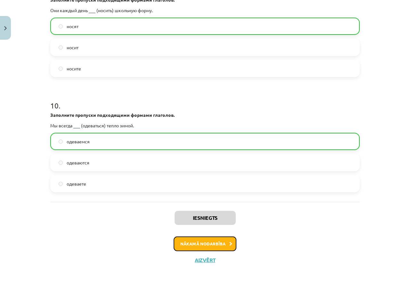
click at [224, 248] on button "Nākamā nodarbība" at bounding box center [205, 244] width 63 height 15
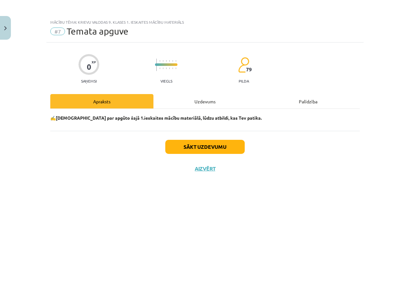
scroll to position [0, 0]
click at [183, 148] on button "Sākt uzdevumu" at bounding box center [204, 147] width 79 height 14
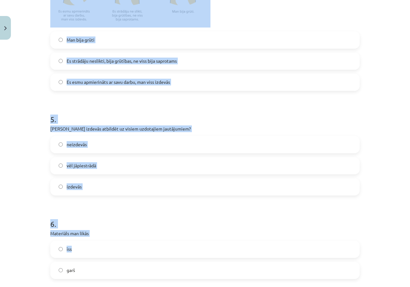
scroll to position [512, 0]
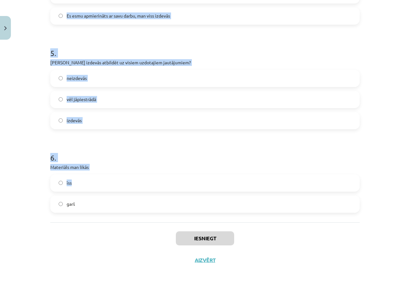
drag, startPoint x: 48, startPoint y: 145, endPoint x: 107, endPoint y: 174, distance: 66.4
click at [79, 168] on p "Materiāls man likās" at bounding box center [204, 167] width 309 height 7
click at [78, 167] on p "Materiāls man likās" at bounding box center [204, 167] width 309 height 7
click at [30, 142] on div "Mācību tēma: Krievu valodas 9. klases 1. ieskaites mācību materiāls #7 Temata a…" at bounding box center [205, 143] width 410 height 287
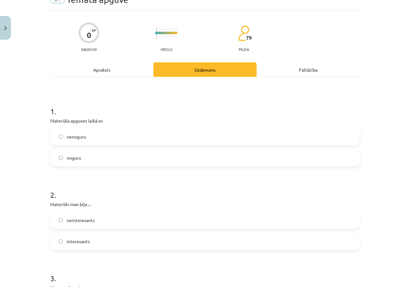
scroll to position [0, 0]
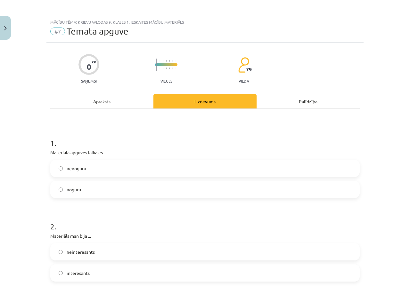
click at [104, 172] on label "nenoguru" at bounding box center [205, 168] width 308 height 16
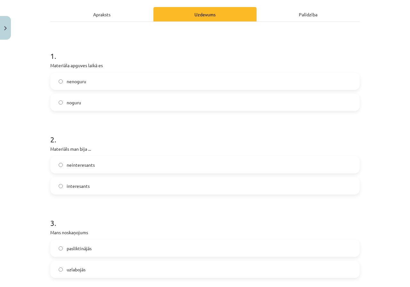
scroll to position [96, 0]
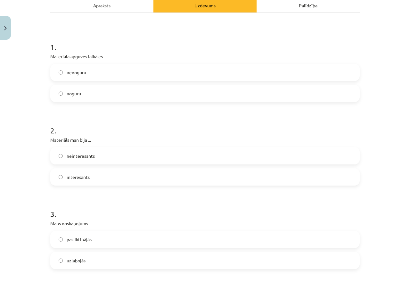
click at [99, 179] on label "interesants" at bounding box center [205, 177] width 308 height 16
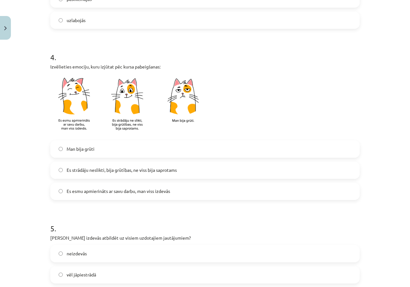
scroll to position [352, 0]
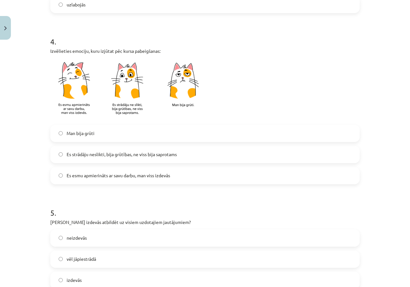
click at [120, 156] on span "Es strādāju neslikti, bija grūtības, ne viss bija saprotams" at bounding box center [122, 154] width 110 height 7
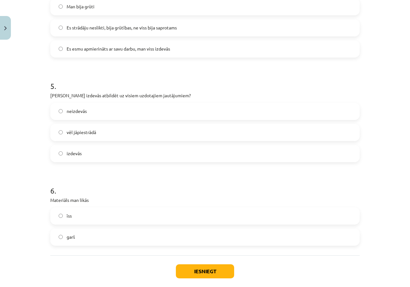
scroll to position [480, 0]
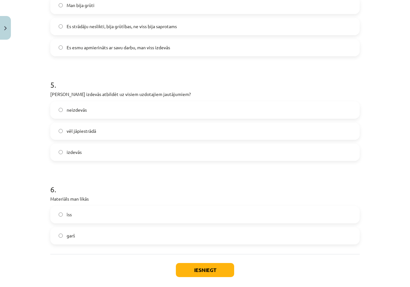
click at [106, 132] on label "vēl jāpiestrādā" at bounding box center [205, 131] width 308 height 16
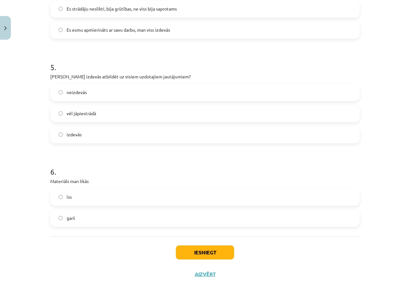
scroll to position [512, 0]
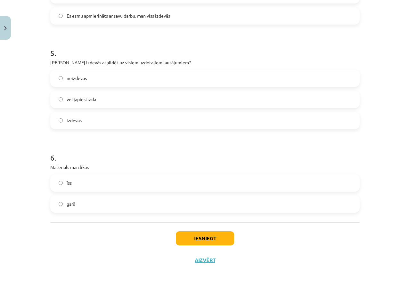
click at [67, 201] on span "garš" at bounding box center [71, 204] width 8 height 7
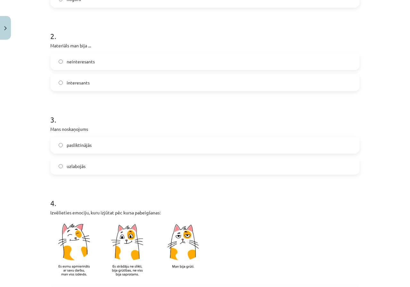
scroll to position [192, 0]
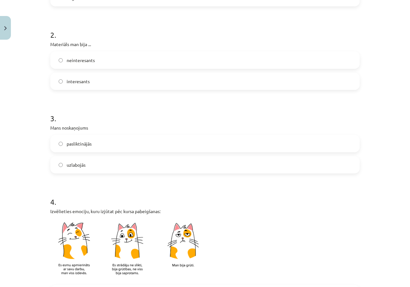
click at [83, 166] on label "uzlabojās" at bounding box center [205, 165] width 308 height 16
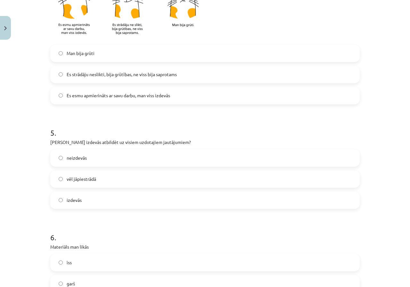
scroll to position [512, 0]
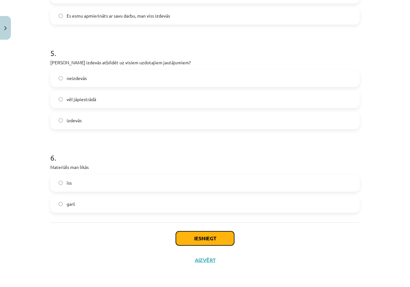
click at [192, 234] on button "Iesniegt" at bounding box center [205, 239] width 58 height 14
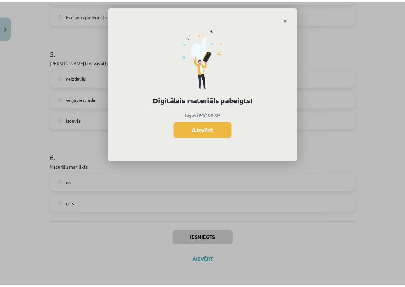
scroll to position [177, 0]
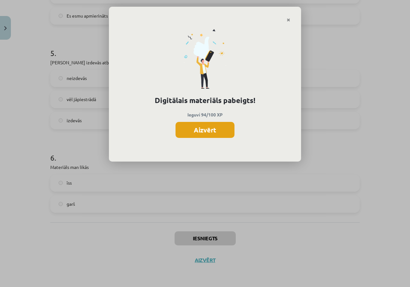
click at [196, 128] on button "Aizvērt" at bounding box center [204, 130] width 59 height 16
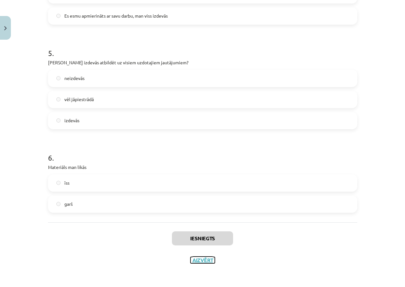
click at [197, 258] on button "Aizvērt" at bounding box center [203, 260] width 24 height 6
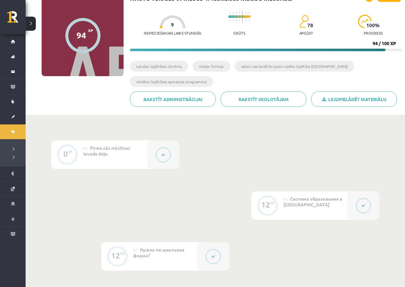
scroll to position [0, 0]
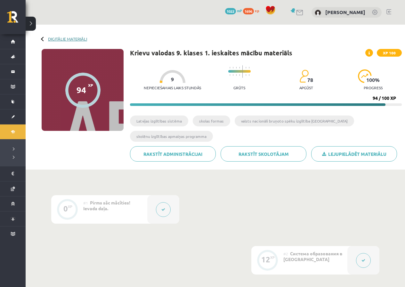
click at [59, 37] on link "Digitālie materiāli" at bounding box center [67, 39] width 39 height 5
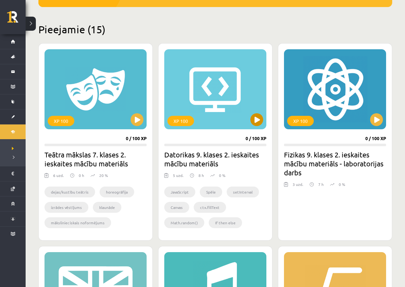
scroll to position [128, 0]
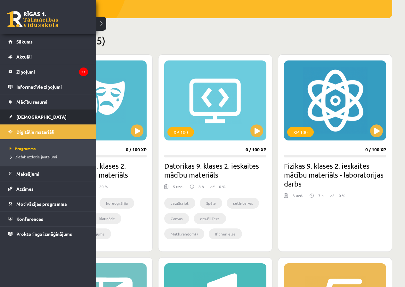
click at [19, 115] on span "[DEMOGRAPHIC_DATA]" at bounding box center [41, 117] width 50 height 6
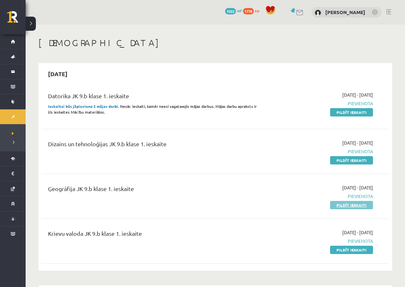
click at [352, 208] on link "Pildīt ieskaiti" at bounding box center [351, 205] width 43 height 8
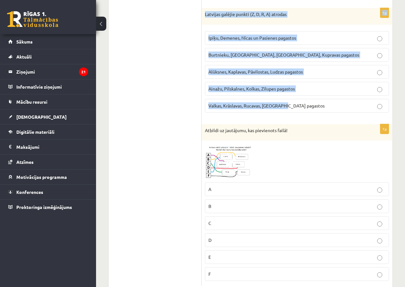
scroll to position [1331, 0]
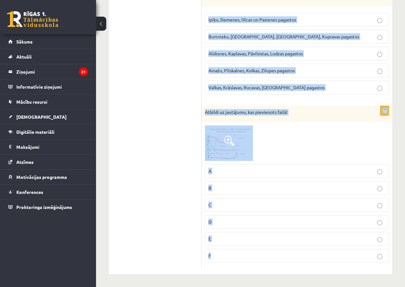
drag, startPoint x: 205, startPoint y: 32, endPoint x: 300, endPoint y: 270, distance: 255.9
copy form "Norādi burtus kuras no minētajām valstīm ir lielākas (pēc platības) par Latviju…"
click at [281, 125] on div "1p Atbildi uz jautājumu, kas pievienots failā! A B C D E F" at bounding box center [297, 187] width 191 height 162
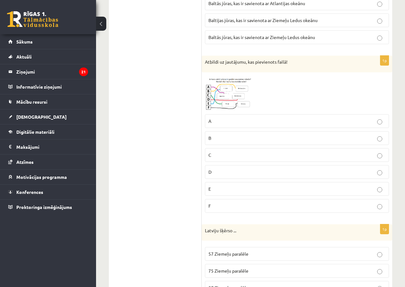
scroll to position [1011, 0]
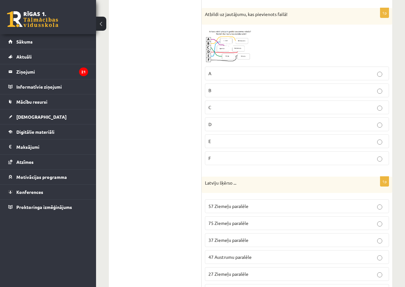
click at [239, 41] on img at bounding box center [229, 46] width 48 height 36
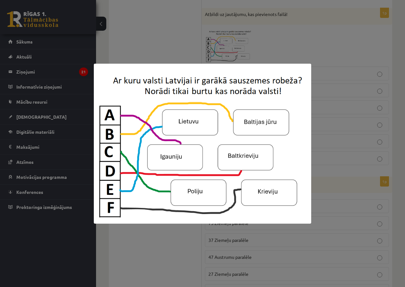
click at [339, 80] on div at bounding box center [202, 143] width 405 height 287
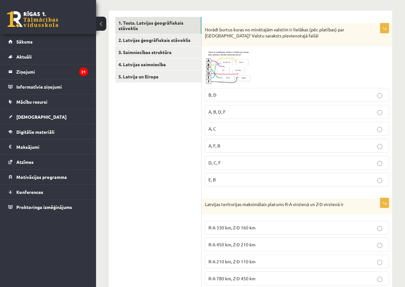
scroll to position [51, 0]
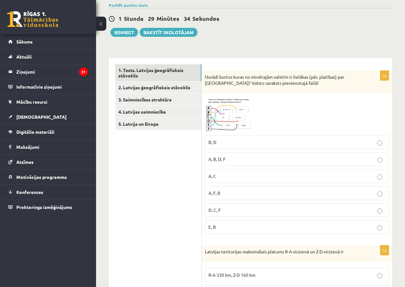
click at [234, 125] on img at bounding box center [229, 115] width 48 height 36
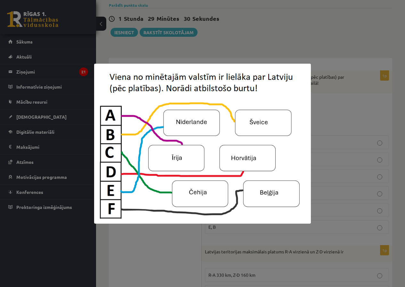
click at [338, 134] on div at bounding box center [202, 143] width 405 height 287
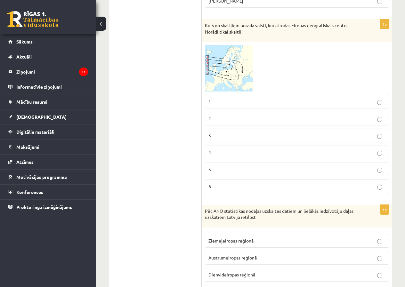
scroll to position [576, 0]
drag, startPoint x: 227, startPoint y: 69, endPoint x: 207, endPoint y: 72, distance: 20.7
click at [207, 72] on img at bounding box center [229, 68] width 48 height 46
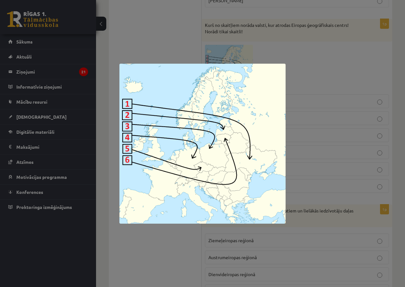
drag, startPoint x: 317, startPoint y: 77, endPoint x: 307, endPoint y: 77, distance: 9.9
click at [317, 77] on div at bounding box center [202, 143] width 405 height 287
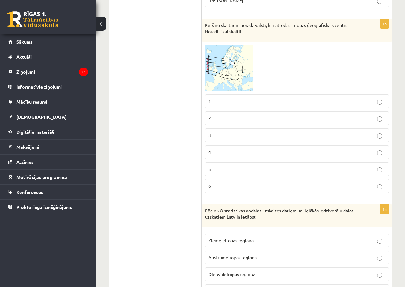
click at [248, 78] on img at bounding box center [229, 68] width 48 height 46
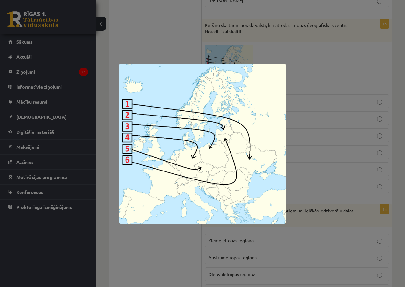
click at [299, 101] on div at bounding box center [202, 143] width 405 height 287
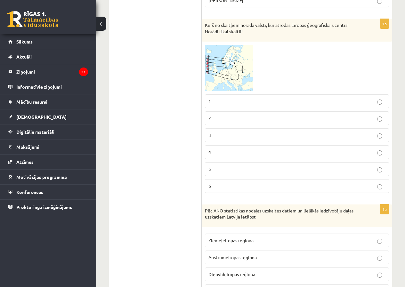
click at [233, 61] on span at bounding box center [229, 60] width 10 height 10
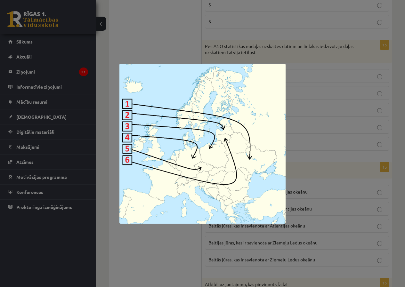
scroll to position [768, 0]
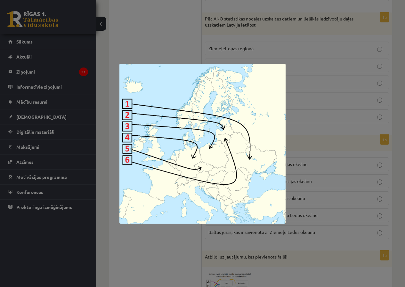
click at [303, 87] on div at bounding box center [202, 143] width 405 height 287
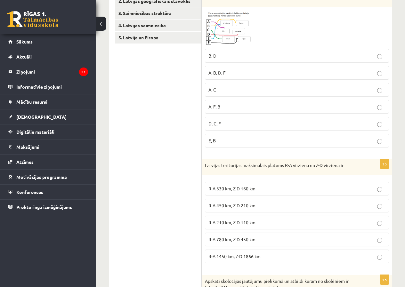
scroll to position [0, 0]
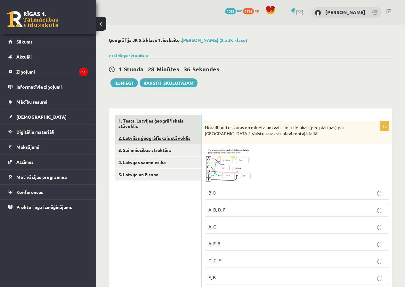
click at [177, 137] on link "2. Latvijas ģeogrāfiskais stāvoklis" at bounding box center [158, 138] width 86 height 12
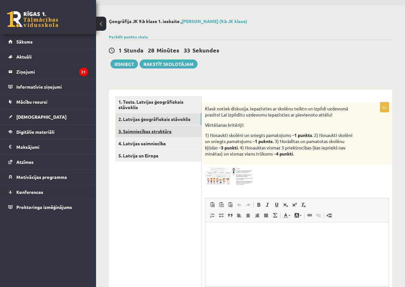
click at [140, 129] on link "3. Saimniecības struktūra" at bounding box center [158, 132] width 86 height 12
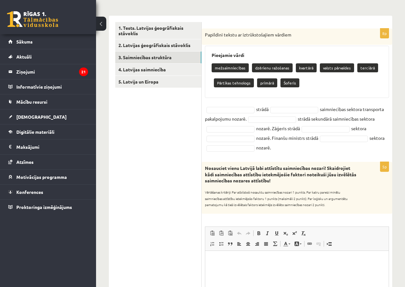
scroll to position [86, 0]
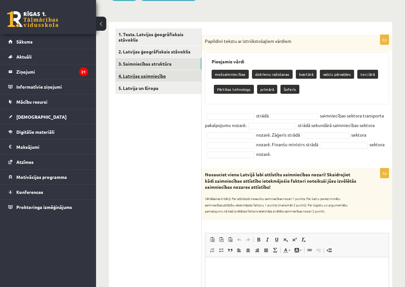
click at [162, 79] on link "4. Latvijas saimniecība" at bounding box center [158, 76] width 86 height 12
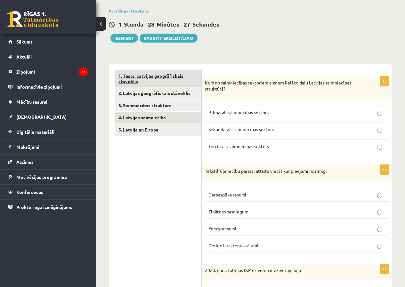
scroll to position [0, 0]
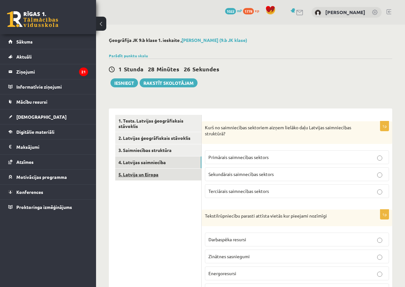
click at [150, 174] on link "5. Latvija un Eiropa" at bounding box center [158, 175] width 86 height 12
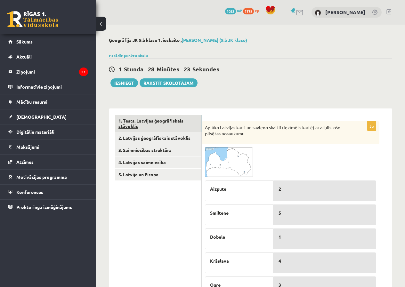
click at [135, 122] on link "1. Tests. Latvijas ģeogrāfiskais stāvoklis" at bounding box center [158, 123] width 86 height 17
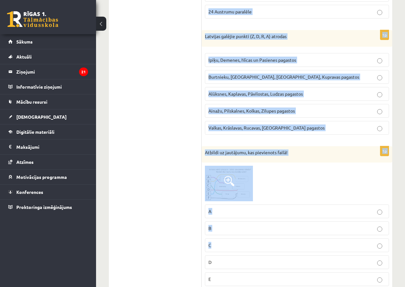
scroll to position [1332, 0]
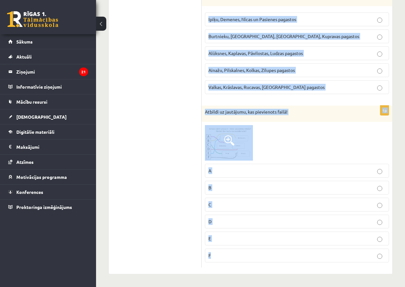
drag, startPoint x: 202, startPoint y: 127, endPoint x: 330, endPoint y: 264, distance: 187.1
copy form "Norādi burtus kuras no minētajām valstīm ir lielākas (pēc platības) par Latviju…"
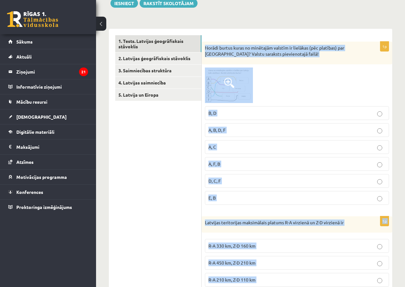
scroll to position [0, 0]
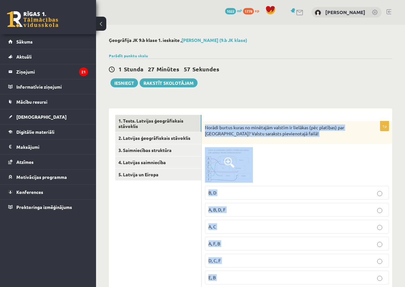
click at [221, 131] on p "Norādi burtus kuras no minētajām valstīm ir lielākas (pēc platības) par [GEOGRA…" at bounding box center [281, 131] width 152 height 12
click at [222, 131] on p "Norādi burtus kuras no minētajām valstīm ir lielākas (pēc platības) par [GEOGRA…" at bounding box center [281, 131] width 152 height 12
click at [282, 132] on p "Norādi burtus kuras no minētajām valstīm ir lielākas (pēc platības) par [GEOGRA…" at bounding box center [281, 131] width 152 height 12
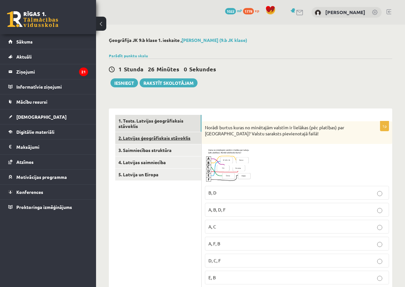
click at [131, 136] on link "2. Latvijas ģeogrāfiskais stāvoklis" at bounding box center [158, 138] width 86 height 12
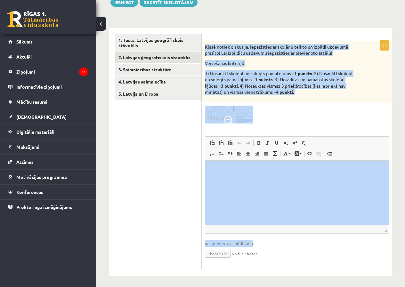
scroll to position [83, 0]
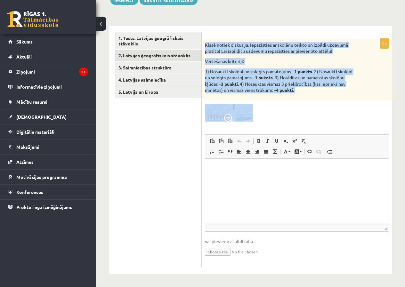
drag, startPoint x: 204, startPoint y: 128, endPoint x: 252, endPoint y: 126, distance: 48.7
click at [252, 126] on div "9p Klasē notiek diskusija. Iepazīsties ar skolēnu teikto un izpildi uzdevumā pr…" at bounding box center [297, 153] width 191 height 229
copy div "Klasē notiek diskusija. Iepazīsties ar skolēnu teikto un izpildi uzdevumā prasī…"
click at [178, 66] on link "3. Saimniecības struktūra" at bounding box center [158, 68] width 86 height 12
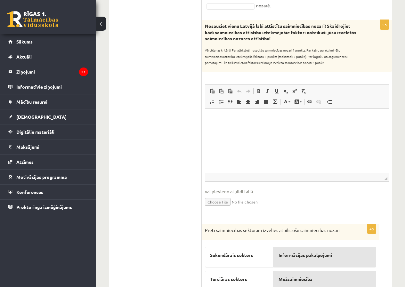
scroll to position [118, 0]
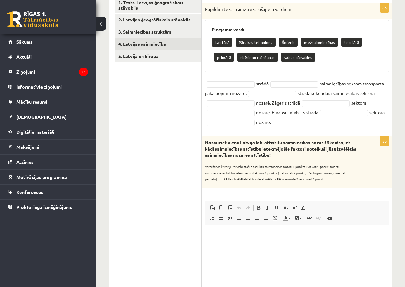
click at [164, 48] on link "4. Latvijas saimniecība" at bounding box center [158, 44] width 86 height 12
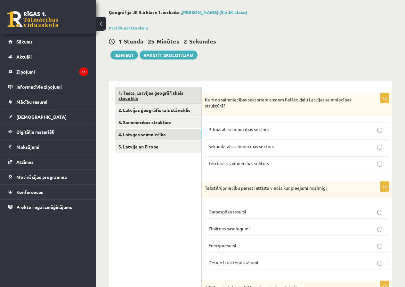
scroll to position [0, 0]
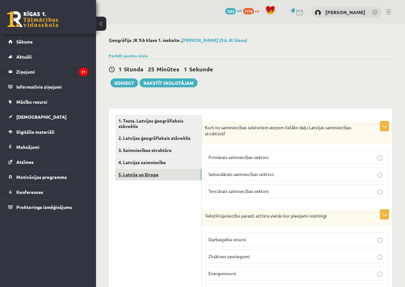
click at [141, 175] on link "5. Latvija un Eiropa" at bounding box center [158, 175] width 86 height 12
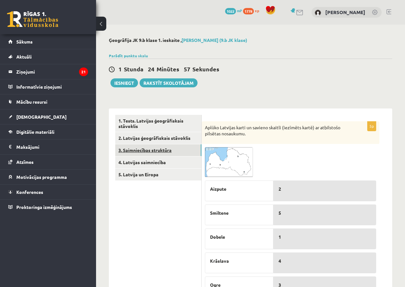
click at [159, 153] on link "3. Saimniecības struktūra" at bounding box center [158, 150] width 86 height 12
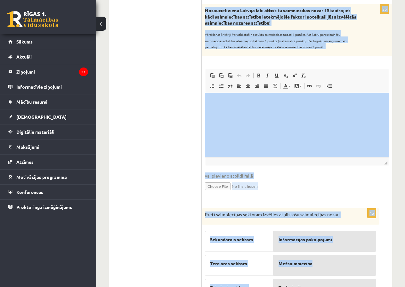
scroll to position [311, 0]
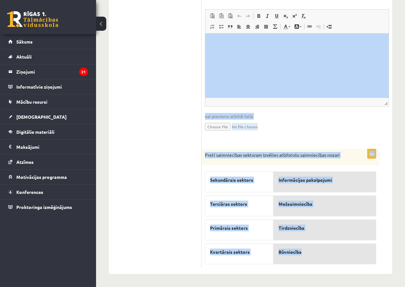
drag, startPoint x: 204, startPoint y: 129, endPoint x: 321, endPoint y: 256, distance: 173.6
click at [321, 256] on form "8p Papildini tekstu ar iztrūkstošajiem vārdiem Pieejamie vārdi dzērienu ražošan…" at bounding box center [297, 36] width 178 height 463
copy form "Papildini tekstu ar iztrūkstošajiem vārdiem Pieejamie vārdi dzērienu ražošanas …"
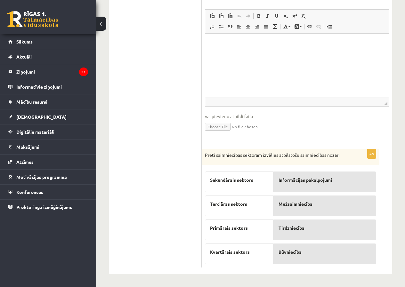
drag, startPoint x: 206, startPoint y: 57, endPoint x: 213, endPoint y: 64, distance: 10.9
click at [207, 53] on html at bounding box center [296, 43] width 183 height 20
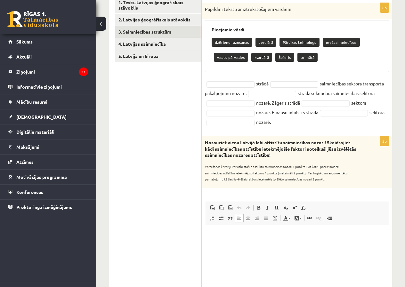
scroll to position [0, 0]
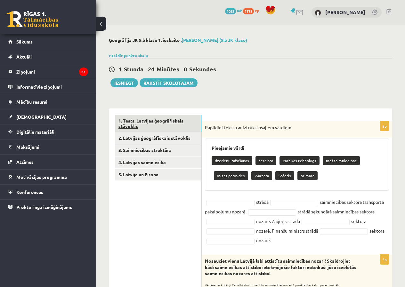
click at [138, 120] on link "1. Tests. Latvijas ģeogrāfiskais stāvoklis" at bounding box center [158, 123] width 86 height 17
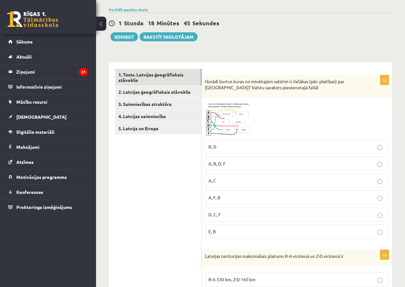
scroll to position [128, 0]
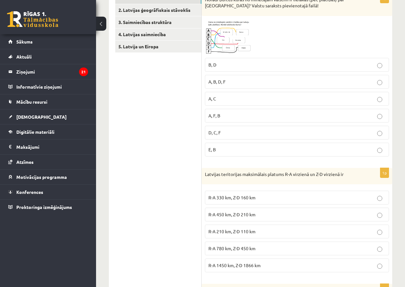
click at [219, 136] on p "D, C, F" at bounding box center [296, 132] width 177 height 7
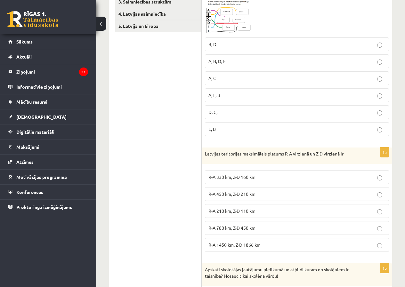
scroll to position [256, 0]
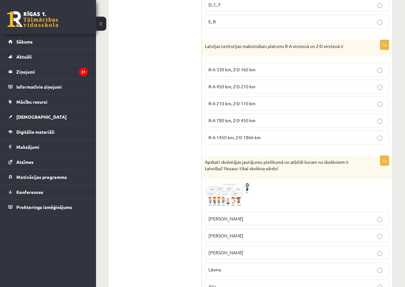
click at [225, 92] on label "R-A 450 km, Z-D 210 km" at bounding box center [297, 87] width 184 height 14
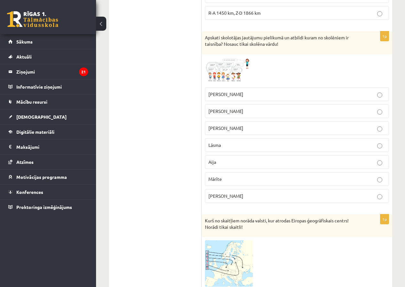
scroll to position [384, 0]
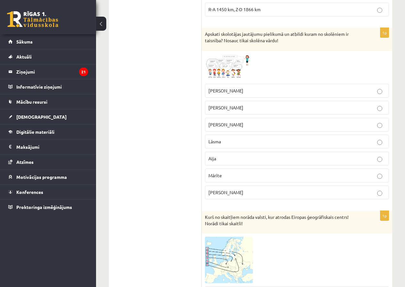
click at [230, 110] on p "[PERSON_NAME]" at bounding box center [296, 107] width 177 height 7
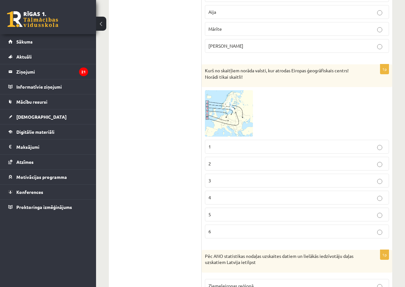
scroll to position [544, 0]
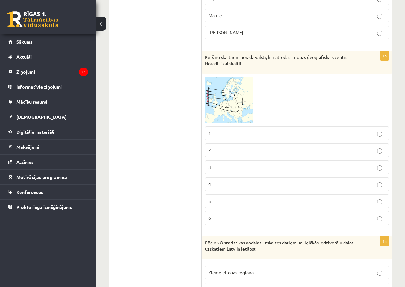
click at [230, 130] on p "1" at bounding box center [296, 133] width 177 height 7
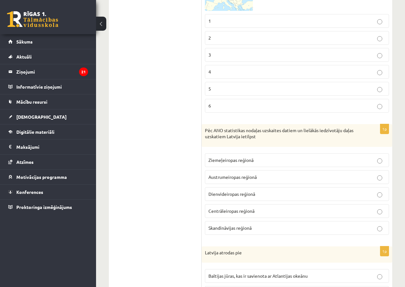
scroll to position [576, 0]
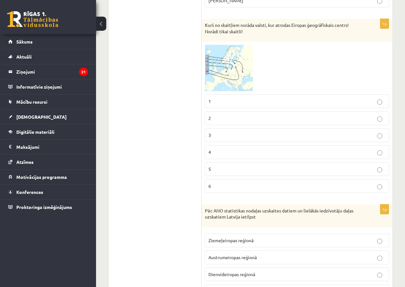
click at [231, 81] on img at bounding box center [229, 68] width 48 height 46
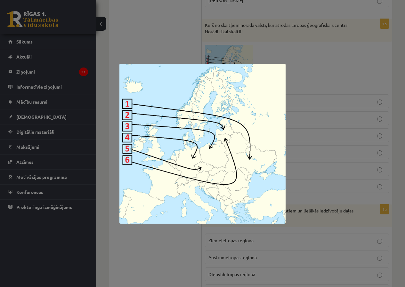
click at [353, 111] on div at bounding box center [202, 143] width 405 height 287
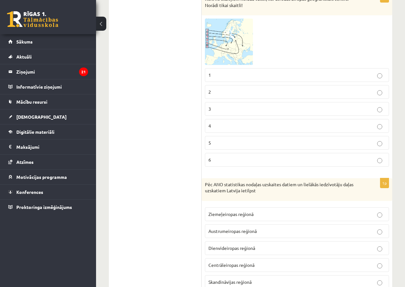
scroll to position [544, 0]
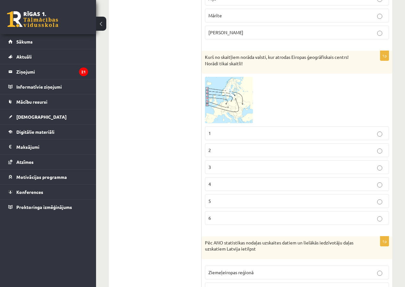
click at [226, 87] on img at bounding box center [229, 100] width 48 height 46
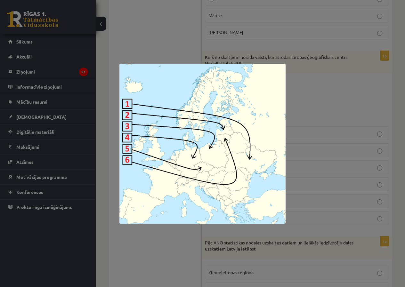
click at [343, 91] on div at bounding box center [202, 143] width 405 height 287
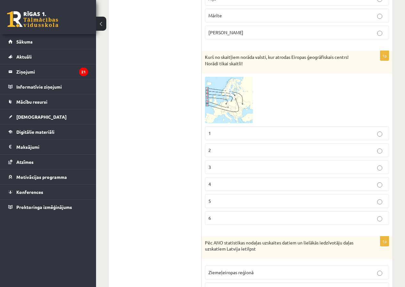
click at [284, 151] on p "2" at bounding box center [296, 150] width 177 height 7
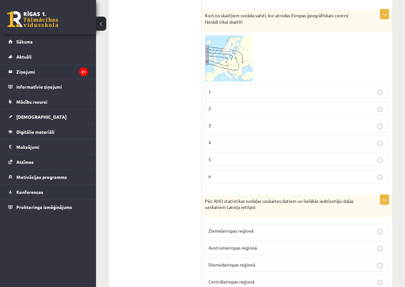
scroll to position [736, 0]
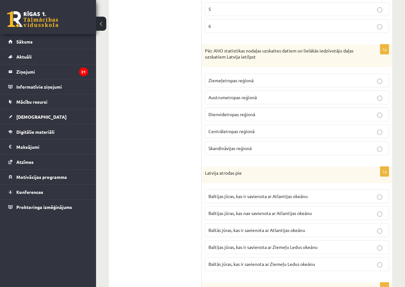
click at [256, 85] on label "Ziemeļeiropas reģionā" at bounding box center [297, 81] width 184 height 14
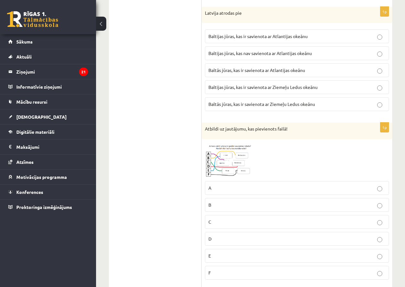
scroll to position [833, 0]
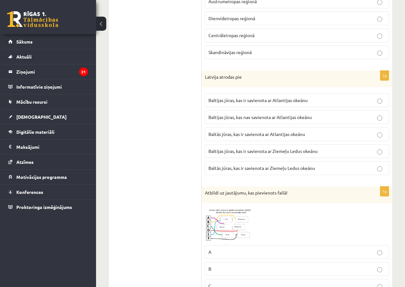
click at [279, 105] on label "Baltijas jūras, kas ir savienota ar Atlantijas okeānu" at bounding box center [297, 101] width 184 height 14
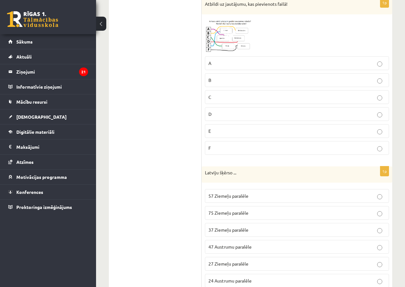
scroll to position [1025, 0]
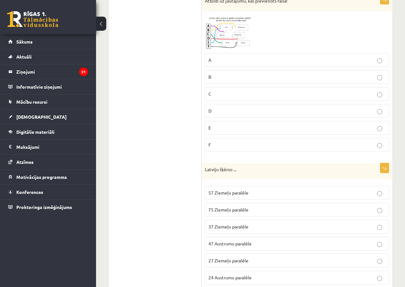
click at [217, 58] on p "A" at bounding box center [296, 60] width 177 height 7
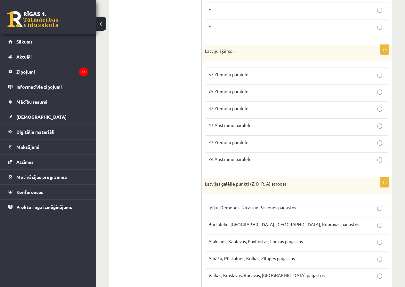
scroll to position [1153, 0]
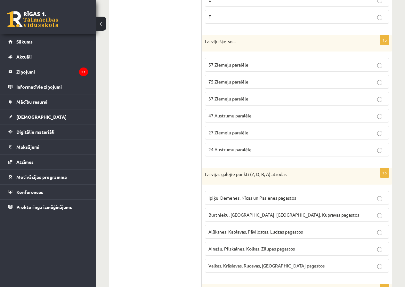
click at [228, 67] on span "57 Ziemeļu paralēle" at bounding box center [228, 65] width 40 height 6
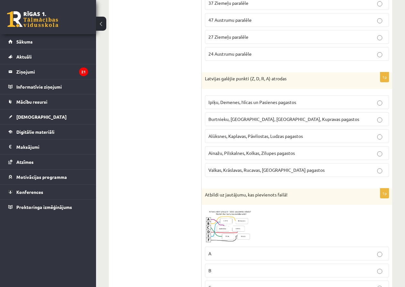
scroll to position [1249, 0]
click at [217, 157] on label "Ainažu, Pilskalnes, Kolkas, Zilupes pagastos" at bounding box center [297, 153] width 184 height 14
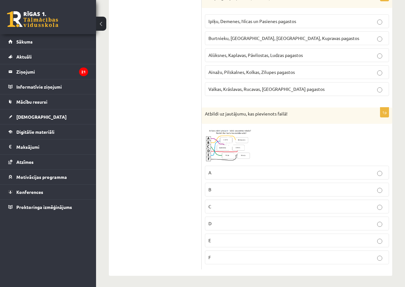
scroll to position [1332, 0]
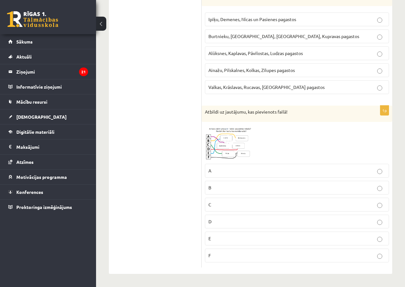
click at [218, 206] on p "C" at bounding box center [296, 204] width 177 height 7
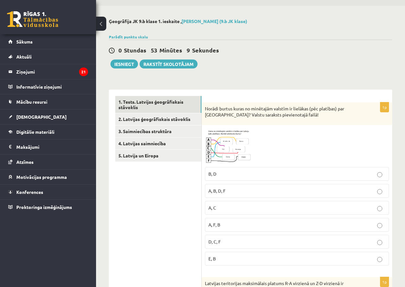
scroll to position [0, 0]
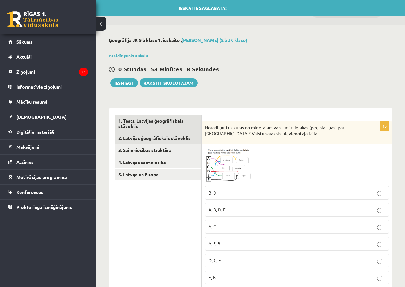
click at [135, 140] on link "2. Latvijas ģeogrāfiskais stāvoklis" at bounding box center [158, 138] width 86 height 12
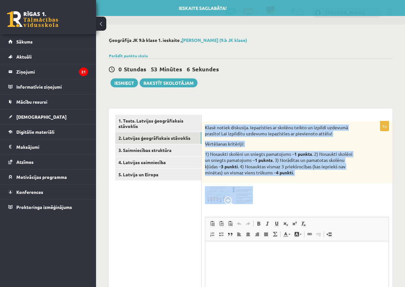
drag, startPoint x: 204, startPoint y: 125, endPoint x: 312, endPoint y: 210, distance: 137.3
click at [312, 210] on div "9p Klasē notiek diskusija. Iepazīsties ar skolēnu teikto un izpildi uzdevumā pr…" at bounding box center [297, 235] width 191 height 229
copy div "Klasē notiek diskusija. Iepazīsties ar skolēnu teikto un izpildi uzdevumā prasī…"
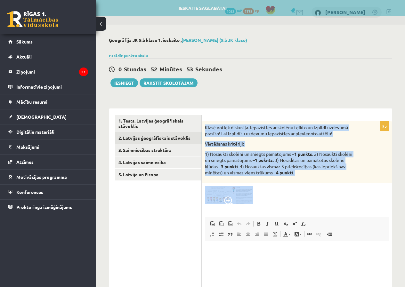
copy div "Klasē notiek diskusija. Iepazīsties ar skolēnu teikto un izpildi uzdevumā prasī…"
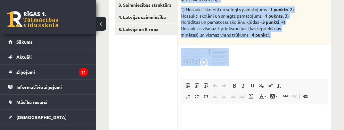
scroll to position [192, 0]
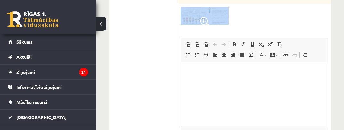
click at [247, 23] on div at bounding box center [254, 16] width 147 height 18
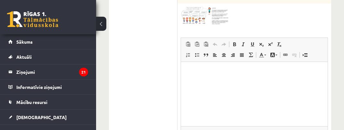
click at [229, 78] on html at bounding box center [254, 71] width 147 height 20
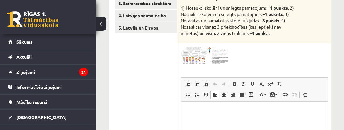
scroll to position [224, 0]
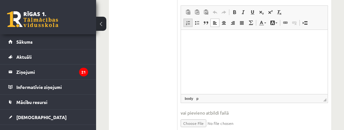
click at [190, 24] on span at bounding box center [187, 22] width 5 height 5
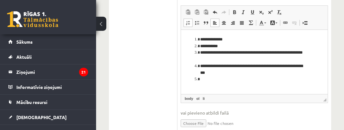
click at [191, 22] on link "Insert/Remove Numbered List" at bounding box center [187, 23] width 9 height 8
click at [190, 26] on link "Insert/Remove Numbered List" at bounding box center [187, 23] width 9 height 8
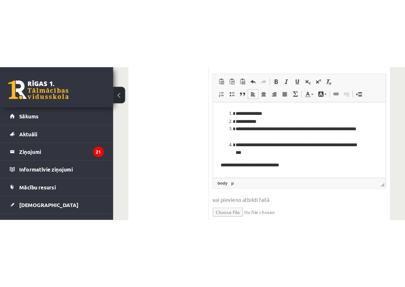
scroll to position [83, 0]
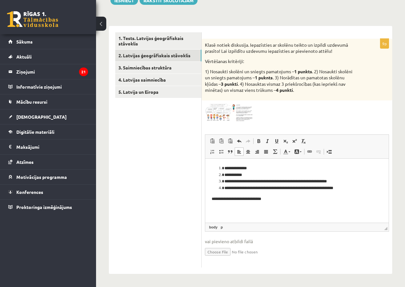
click at [234, 111] on img at bounding box center [229, 113] width 48 height 18
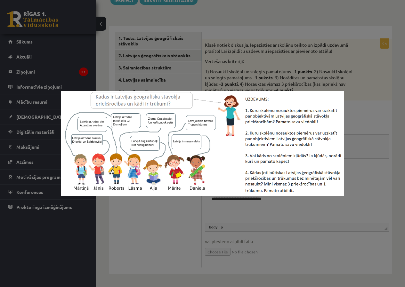
click at [246, 67] on div at bounding box center [202, 143] width 405 height 287
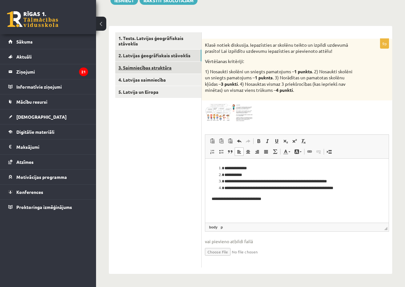
click at [160, 69] on link "3. Saimniecības struktūra" at bounding box center [158, 68] width 86 height 12
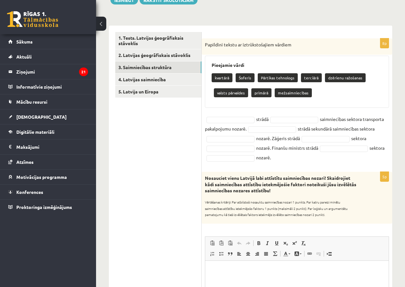
scroll to position [0, 0]
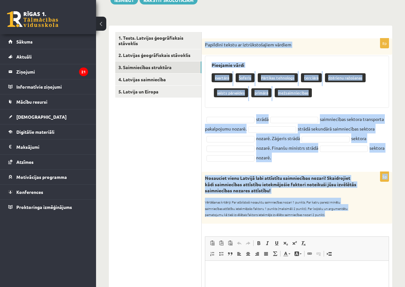
drag, startPoint x: 203, startPoint y: 45, endPoint x: 337, endPoint y: 214, distance: 216.1
click at [337, 214] on form "8p Papildini tekstu ar iztrūkstošajiem vārdiem Pieejamie vārdi kvartārā Šoferis…" at bounding box center [297, 263] width 178 height 463
copy form "Papildini tekstu ar iztrūkstošajiem vārdiem Pieejamie vārdi kvartārā Šoferis Pā…"
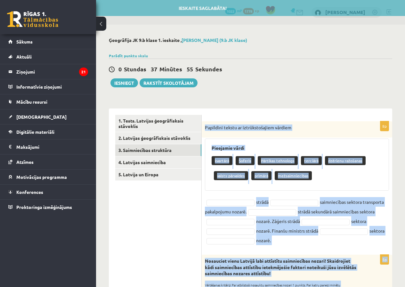
drag, startPoint x: 227, startPoint y: 218, endPoint x: 228, endPoint y: 210, distance: 7.7
click at [227, 218] on fieldset "strādā saimniecības sektora transporta pakalpojumu nozarē. strādā sekundārā sai…" at bounding box center [297, 221] width 184 height 48
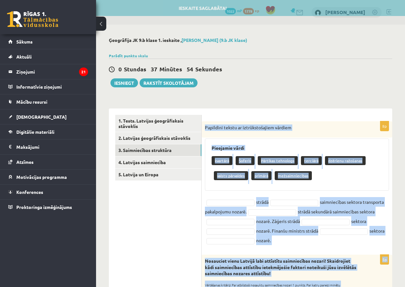
click at [228, 210] on fieldset "strādā saimniecības sektora transporta pakalpojumu nozarē. strādā sekundārā sai…" at bounding box center [297, 221] width 184 height 48
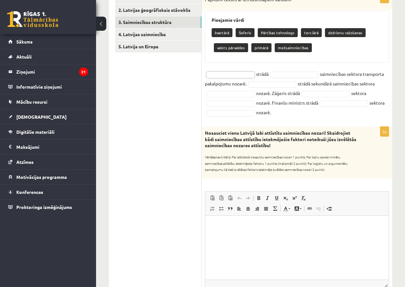
drag, startPoint x: 324, startPoint y: 129, endPoint x: 321, endPoint y: 159, distance: 29.7
drag, startPoint x: 321, startPoint y: 159, endPoint x: 365, endPoint y: 44, distance: 123.2
click at [365, 44] on div "kvartārā Šoferis Pārtikas tehnologs terciārā dzērienu ražošanas valsts pārvalde…" at bounding box center [297, 41] width 171 height 30
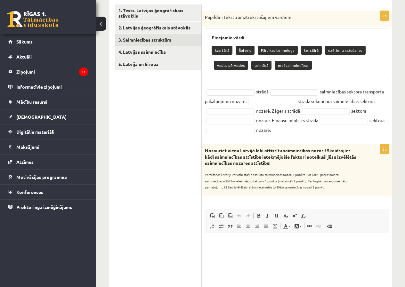
scroll to position [96, 0]
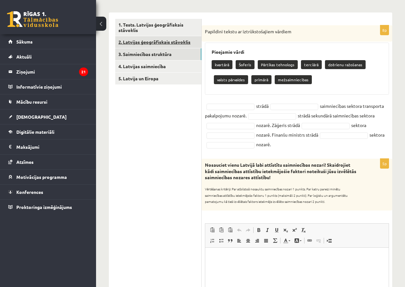
click at [134, 48] on link "2. Latvijas ģeogrāfiskais stāvoklis" at bounding box center [158, 42] width 86 height 12
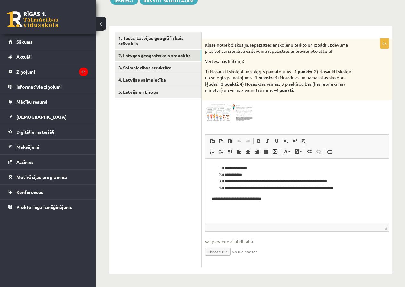
scroll to position [0, 0]
click at [151, 65] on link "3. Saimniecības struktūra" at bounding box center [158, 68] width 86 height 12
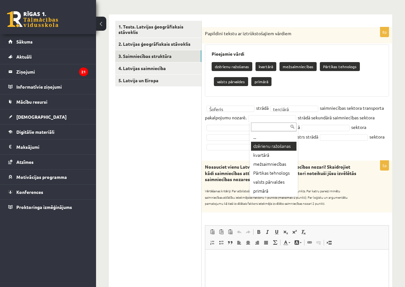
scroll to position [83, 0]
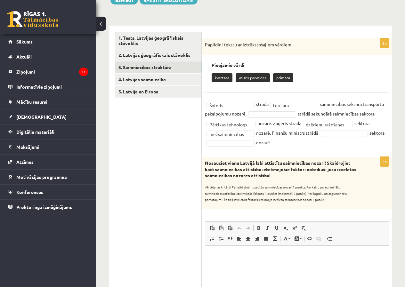
click at [333, 139] on fieldset "**********" at bounding box center [297, 123] width 184 height 48
click at [229, 138] on fieldset "**********" at bounding box center [297, 123] width 184 height 48
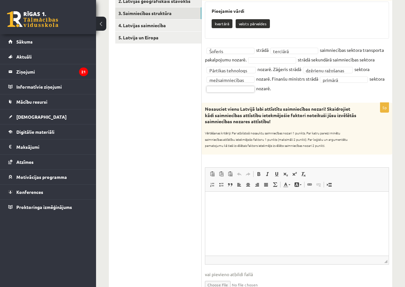
scroll to position [176, 0]
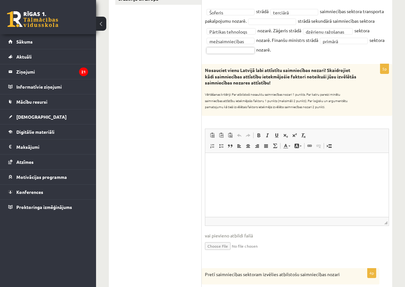
click at [207, 142] on span "Editor toolbars Paste Keyboard shortcut Ctrl+V Paste as plain text Keyboard sho…" at bounding box center [296, 141] width 183 height 24
click at [211, 146] on span at bounding box center [212, 145] width 5 height 5
click at [252, 171] on html at bounding box center [296, 163] width 183 height 20
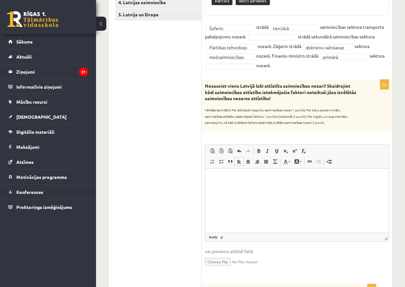
scroll to position [296, 0]
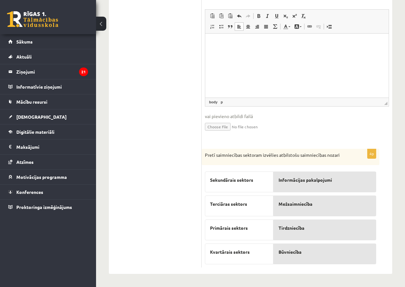
click at [282, 53] on html at bounding box center [296, 43] width 183 height 20
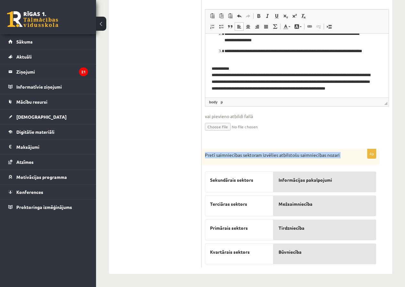
drag, startPoint x: 202, startPoint y: 152, endPoint x: 333, endPoint y: 269, distance: 175.1
click at [333, 269] on div "**********" at bounding box center [297, 43] width 191 height 461
drag, startPoint x: 239, startPoint y: 159, endPoint x: 219, endPoint y: 149, distance: 21.8
click at [239, 159] on div "Pretī saimniecības sektoram izvēlies atbilstošu saimniecības nozari" at bounding box center [291, 157] width 178 height 17
drag, startPoint x: 200, startPoint y: 156, endPoint x: 354, endPoint y: 178, distance: 156.0
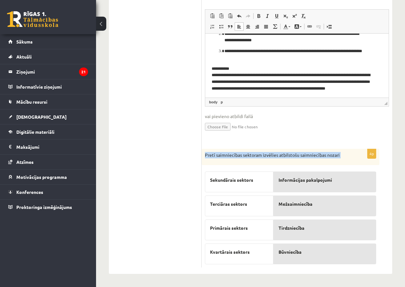
click at [354, 178] on div "**********" at bounding box center [250, 43] width 283 height 461
click at [305, 134] on fieldset "**********" at bounding box center [297, 74] width 184 height 130
drag, startPoint x: 218, startPoint y: 42, endPoint x: 214, endPoint y: 51, distance: 10.0
click at [218, 45] on ol "**********" at bounding box center [297, 37] width 171 height 48
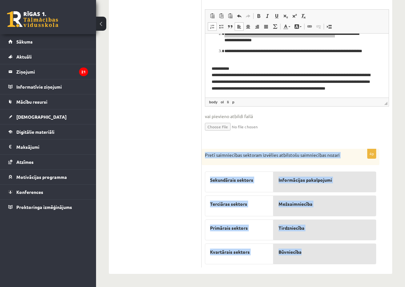
drag, startPoint x: 205, startPoint y: 156, endPoint x: 323, endPoint y: 244, distance: 147.8
click at [322, 259] on div "4p Pretī saimniecības sektoram izvēlies atbilstošu saimniecības nozari Sekundār…" at bounding box center [291, 208] width 178 height 119
copy div "Pretī saimniecības sektoram izvēlies atbilstošu saimniecības nozari Sekundārais…"
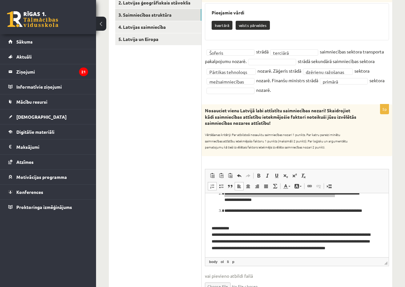
scroll to position [0, 0]
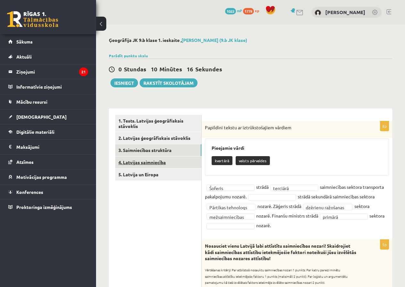
click at [161, 160] on link "4. Latvijas saimniecība" at bounding box center [158, 163] width 86 height 12
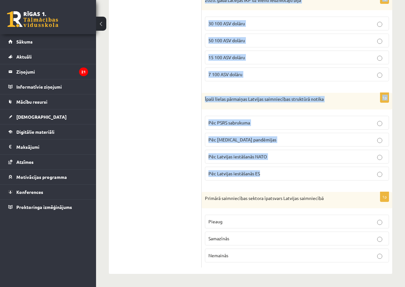
scroll to position [315, 0]
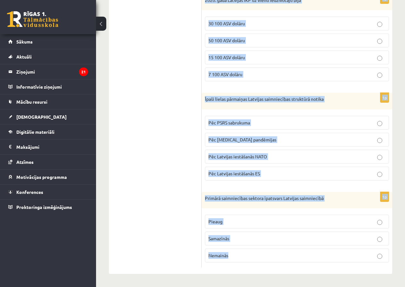
drag, startPoint x: 204, startPoint y: 128, endPoint x: 294, endPoint y: 255, distance: 156.0
click at [294, 255] on form "1p Kurš no saimniecības sektoriem aizņem lielāko daļu Latvijas saimniecības str…" at bounding box center [297, 34] width 178 height 468
copy form "Kurš no saimniecības sektoriem aizņem lielāko daļu Latvijas saimniecības strukt…"
drag, startPoint x: 208, startPoint y: 87, endPoint x: 198, endPoint y: 86, distance: 9.7
click at [208, 87] on div "1p Kurš no saimniecības sektoriem aizņem lielāko daļu Latvijas saimniecības str…" at bounding box center [297, 33] width 191 height 481
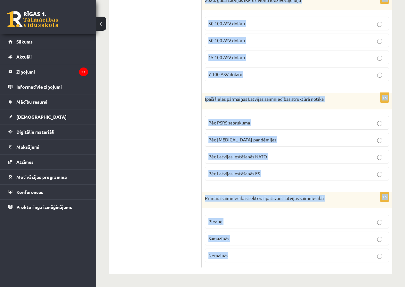
click at [206, 99] on p "Īpaši lielas pārmaiņas Latvijas saimniecības struktūrā notika" at bounding box center [281, 99] width 152 height 6
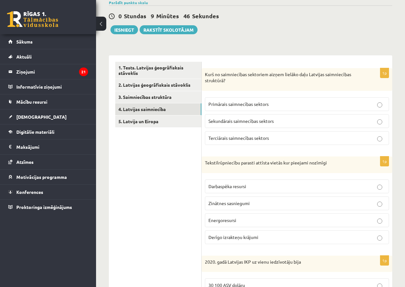
scroll to position [64, 0]
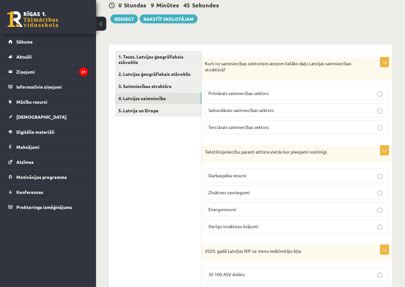
click at [237, 126] on span "Terciārais saimnecības sektors" at bounding box center [238, 127] width 61 height 6
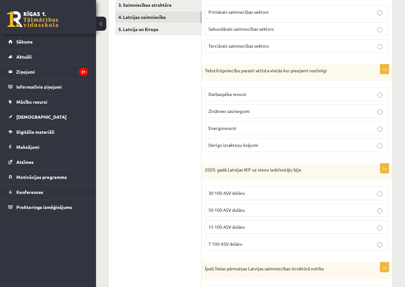
scroll to position [160, 0]
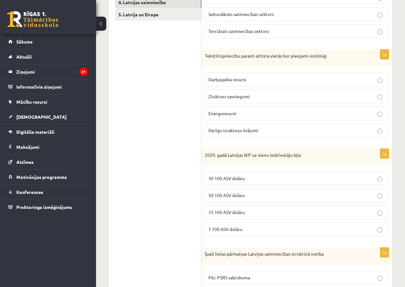
click at [225, 78] on span "Darbaspēka resursi" at bounding box center [227, 80] width 38 height 6
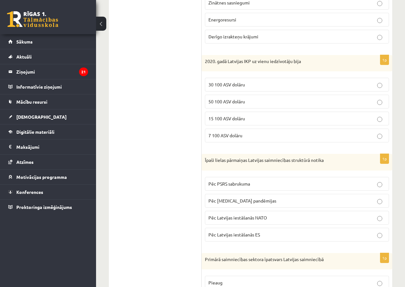
scroll to position [256, 0]
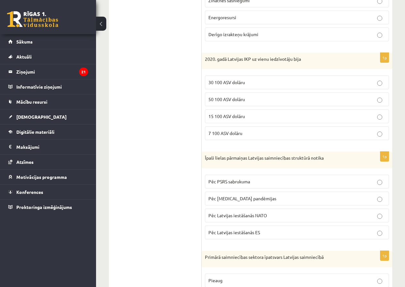
click at [235, 89] on label "30 100 ASV dolāru" at bounding box center [297, 83] width 184 height 14
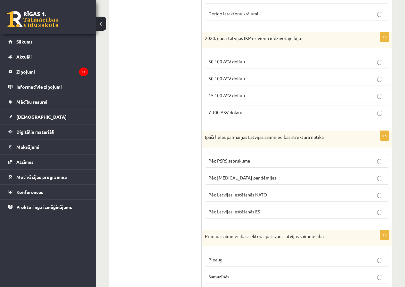
scroll to position [315, 0]
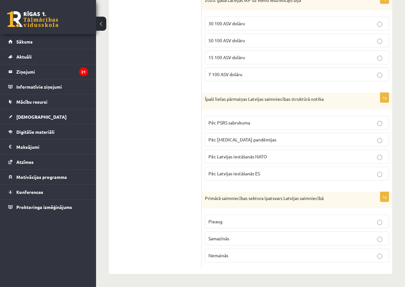
click at [224, 121] on span "Pēc PSRS sabrukuma" at bounding box center [229, 123] width 42 height 6
click at [224, 234] on label "Samazīnās" at bounding box center [297, 239] width 184 height 14
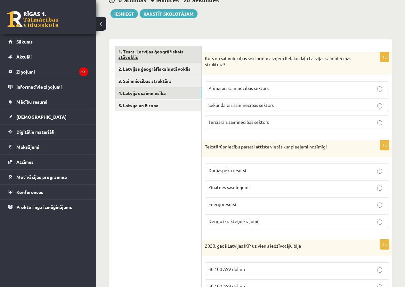
scroll to position [0, 0]
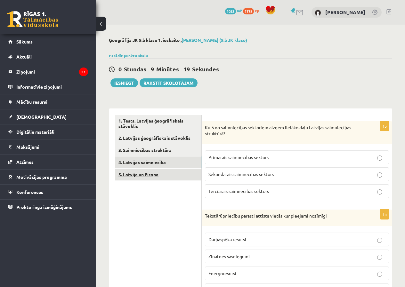
click at [142, 171] on link "5. Latvija un Eiropa" at bounding box center [158, 175] width 86 height 12
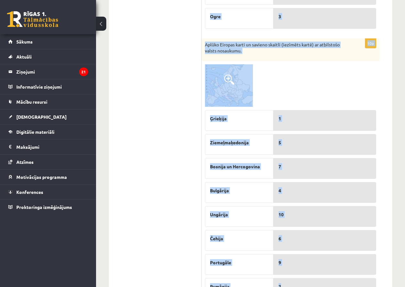
scroll to position [352, 0]
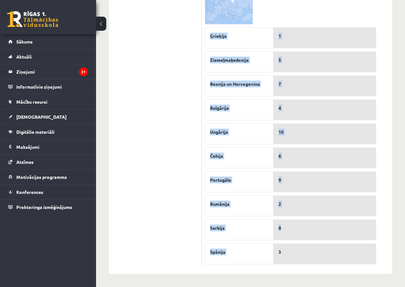
drag, startPoint x: 202, startPoint y: 126, endPoint x: 315, endPoint y: 221, distance: 147.1
click at [315, 221] on form "5p Aplūko Latvijas karti un savieno skaitli (iezīmēts kartē) ar atbilstošo pils…" at bounding box center [297, 16] width 178 height 504
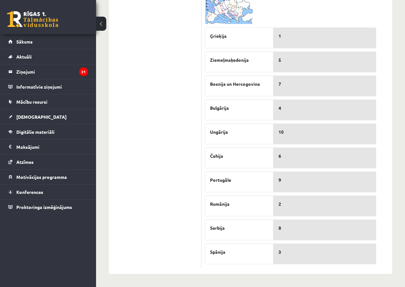
drag, startPoint x: 216, startPoint y: 253, endPoint x: 155, endPoint y: 216, distance: 70.9
click at [154, 218] on ul "1. Tests. Latvijas ģeogrāfiskais stāvoklis 2. Latvijas ģeogrāfiskais stāvoklis …" at bounding box center [158, 16] width 86 height 504
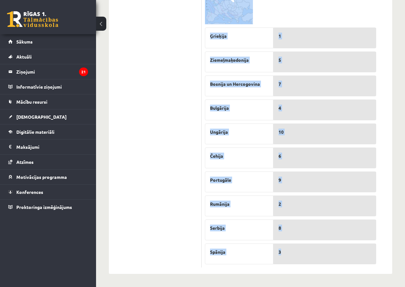
drag, startPoint x: 205, startPoint y: 124, endPoint x: 288, endPoint y: 256, distance: 155.4
click at [288, 256] on form "5p Aplūko Latvijas karti un savieno skaitli (iezīmēts kartē) ar atbilstošo pils…" at bounding box center [297, 16] width 178 height 504
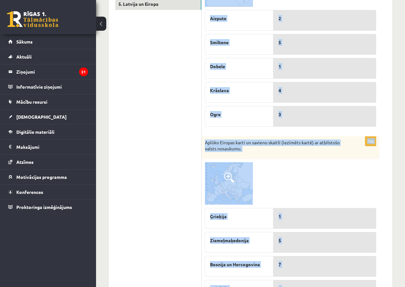
scroll to position [159, 0]
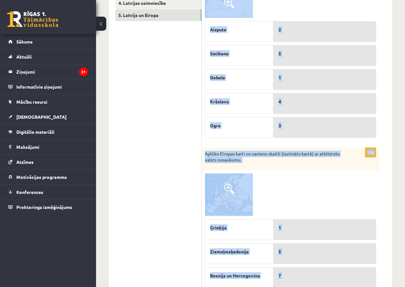
click at [246, 194] on img at bounding box center [229, 195] width 48 height 43
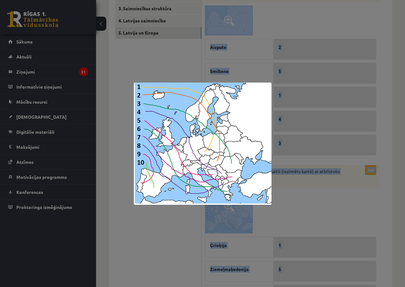
scroll to position [127, 0]
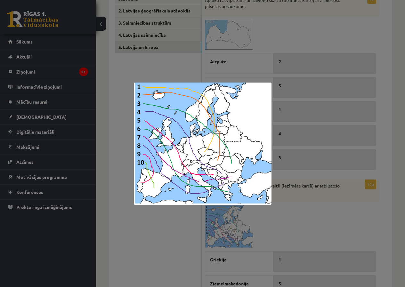
click at [327, 230] on div at bounding box center [202, 143] width 405 height 287
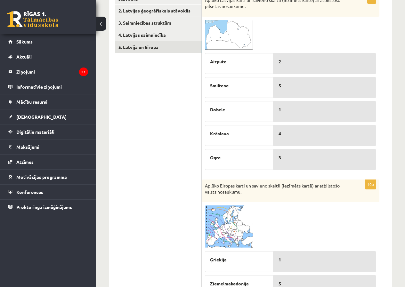
click at [324, 227] on div at bounding box center [290, 227] width 171 height 43
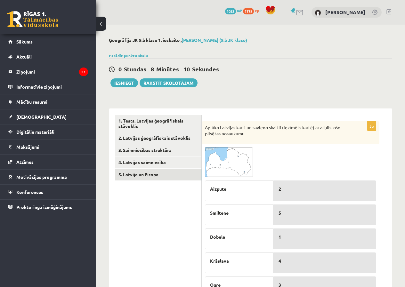
drag, startPoint x: 216, startPoint y: 161, endPoint x: 233, endPoint y: 161, distance: 16.3
click at [233, 161] on span at bounding box center [229, 163] width 10 height 10
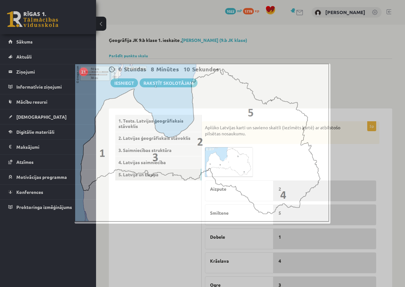
click at [235, 161] on img at bounding box center [203, 144] width 256 height 160
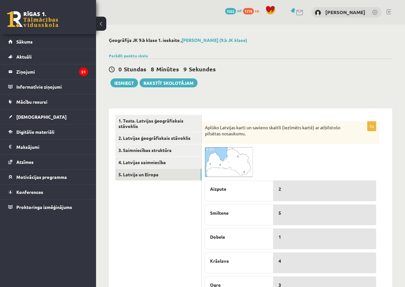
click at [238, 163] on img at bounding box center [229, 162] width 48 height 30
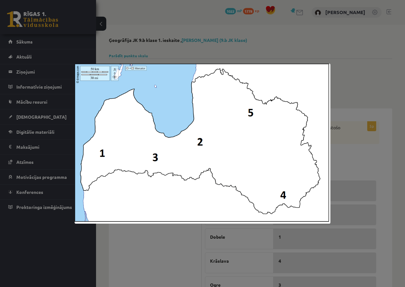
drag, startPoint x: 347, startPoint y: 148, endPoint x: 333, endPoint y: 148, distance: 14.1
click at [347, 148] on div at bounding box center [202, 143] width 405 height 287
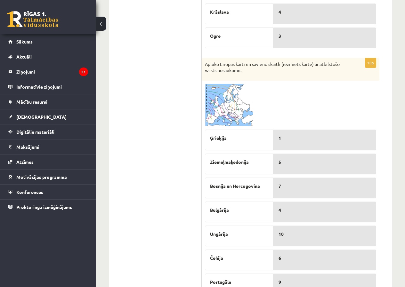
scroll to position [288, 0]
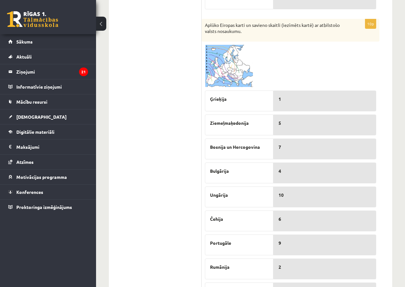
click at [236, 69] on img at bounding box center [229, 66] width 48 height 43
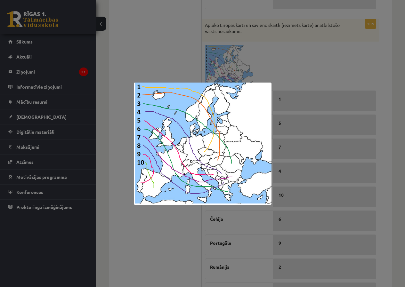
drag, startPoint x: 134, startPoint y: 18, endPoint x: 135, endPoint y: 21, distance: 4.3
click at [135, 21] on div at bounding box center [202, 143] width 405 height 287
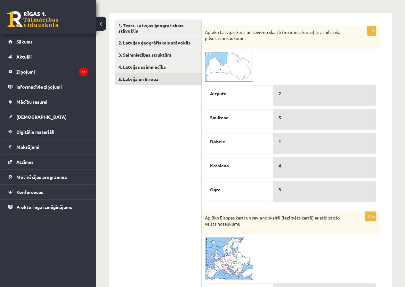
scroll to position [0, 0]
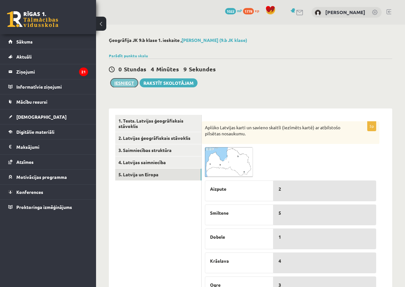
click at [126, 83] on button "Iesniegt" at bounding box center [124, 82] width 28 height 9
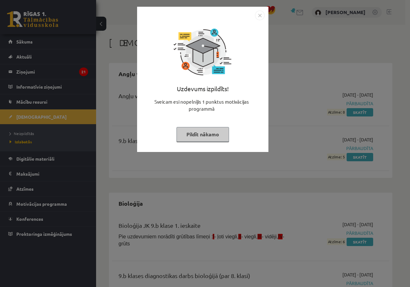
click at [202, 136] on button "Pildīt nākamo" at bounding box center [202, 134] width 53 height 15
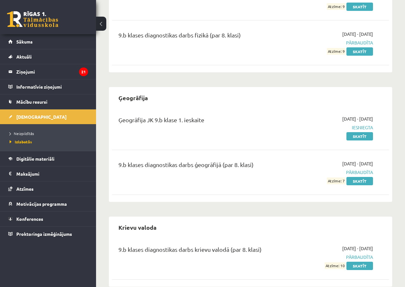
scroll to position [544, 0]
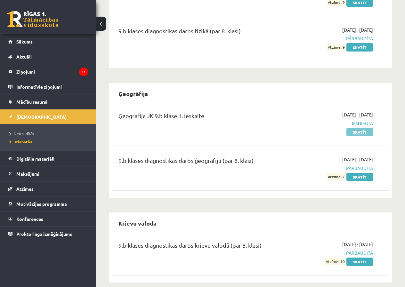
click at [361, 134] on link "Skatīt" at bounding box center [359, 132] width 27 height 8
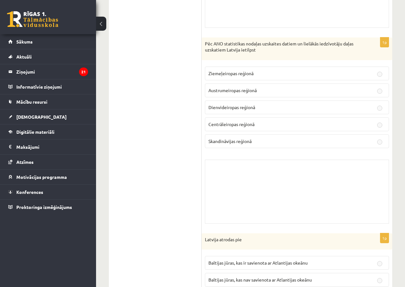
scroll to position [1217, 0]
